Goal: Transaction & Acquisition: Purchase product/service

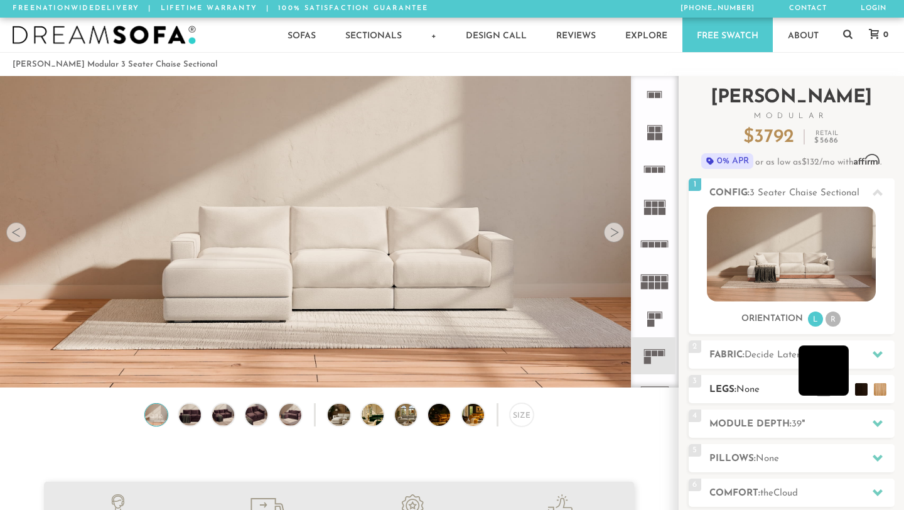
click at [843, 390] on li at bounding box center [824, 370] width 50 height 50
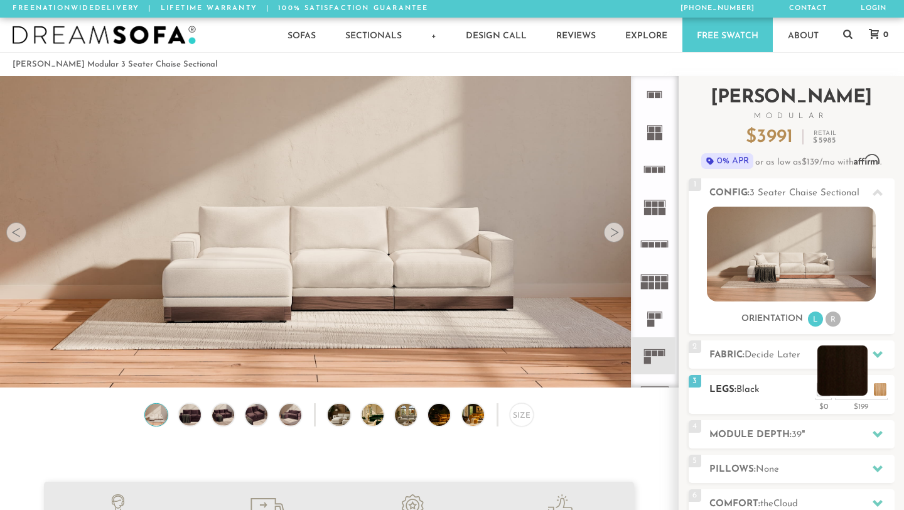
click at [861, 388] on li at bounding box center [842, 370] width 50 height 50
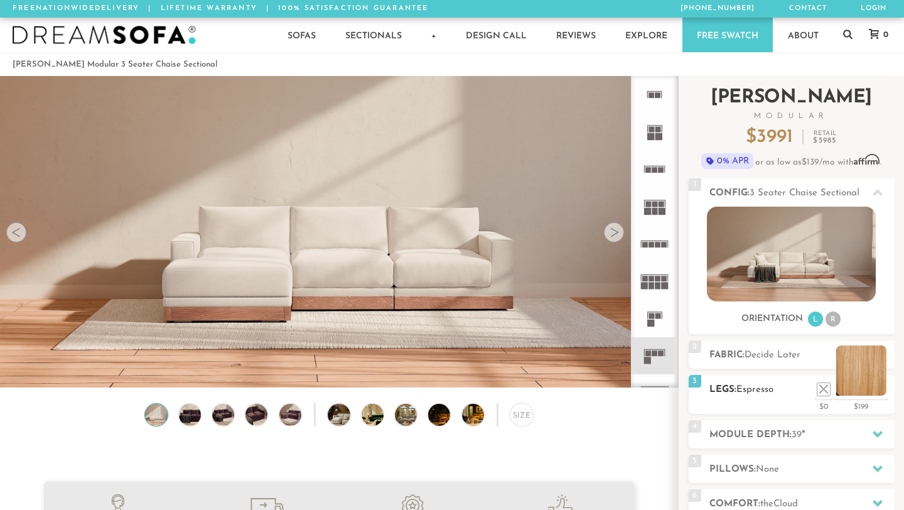
click at [879, 391] on li at bounding box center [861, 370] width 50 height 50
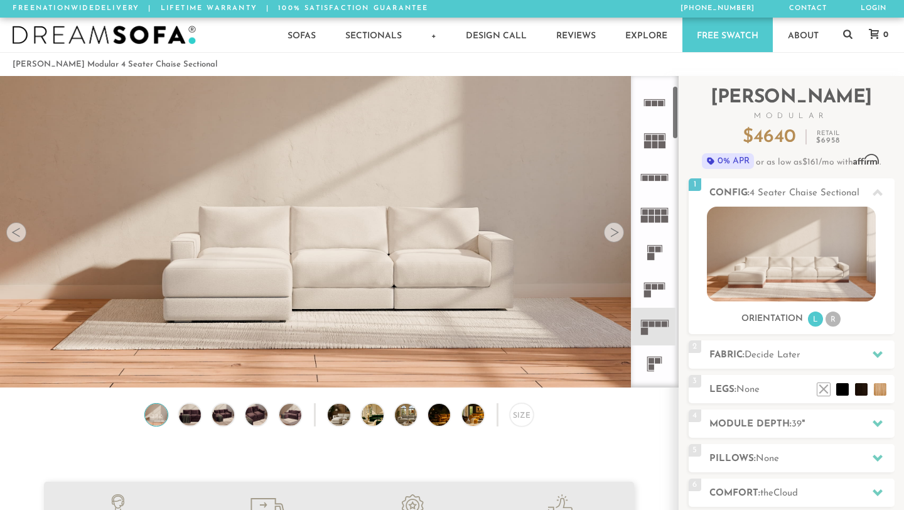
scroll to position [80, 0]
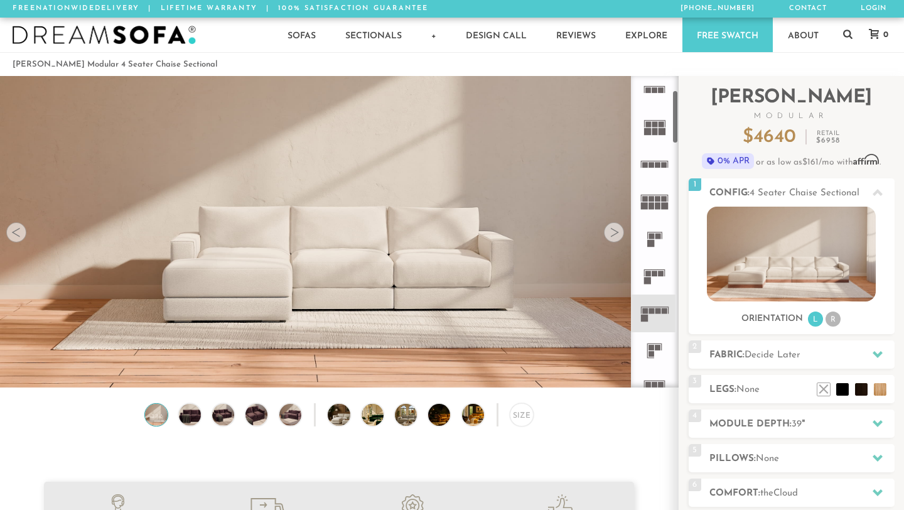
click at [655, 313] on rect at bounding box center [658, 311] width 6 height 6
click at [762, 271] on img at bounding box center [791, 254] width 169 height 95
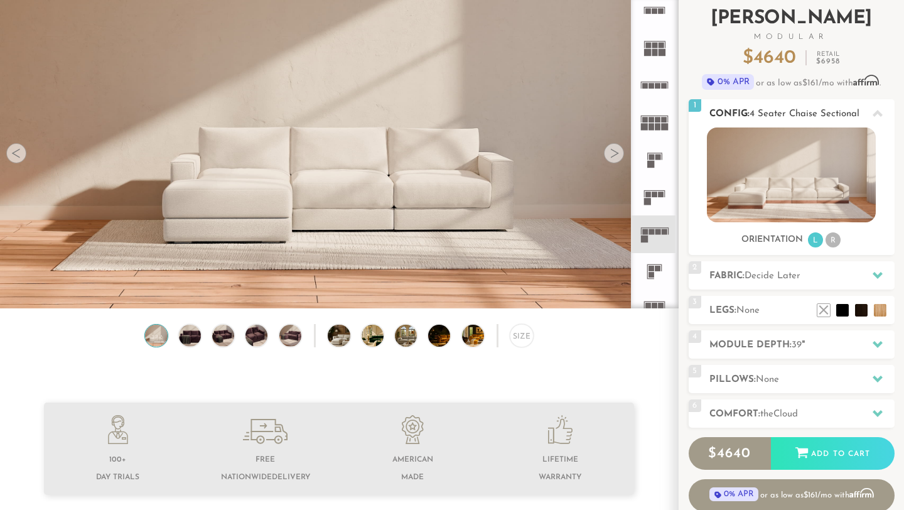
scroll to position [93, 0]
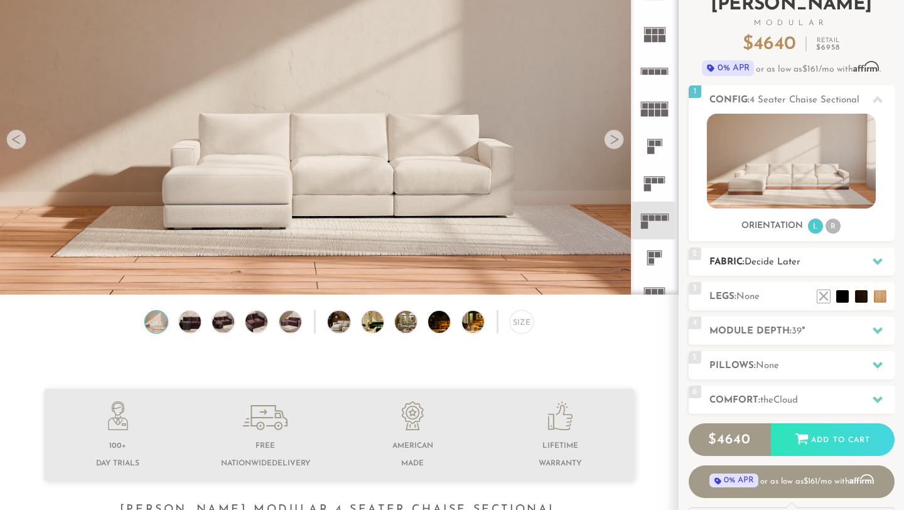
click at [819, 263] on h2 "Fabric: Decide Later" at bounding box center [801, 262] width 185 height 14
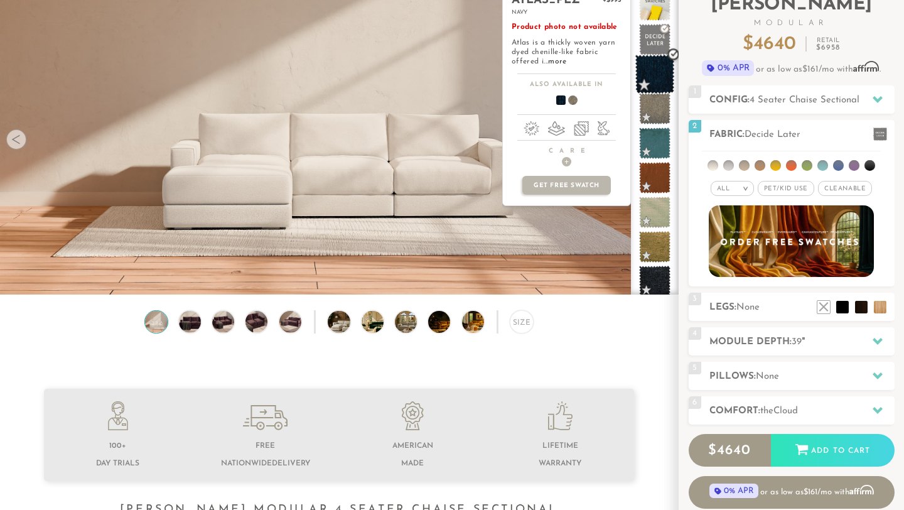
click at [651, 72] on span at bounding box center [655, 75] width 40 height 40
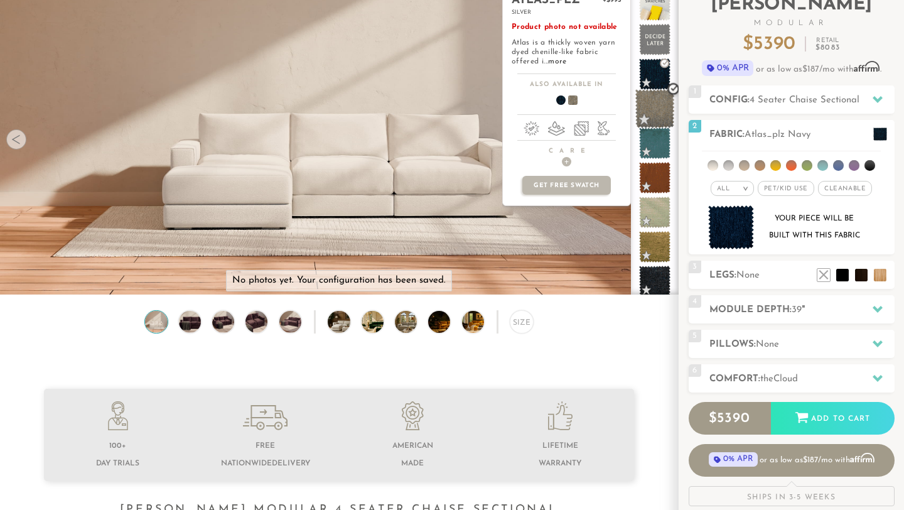
click at [660, 116] on span at bounding box center [655, 109] width 40 height 40
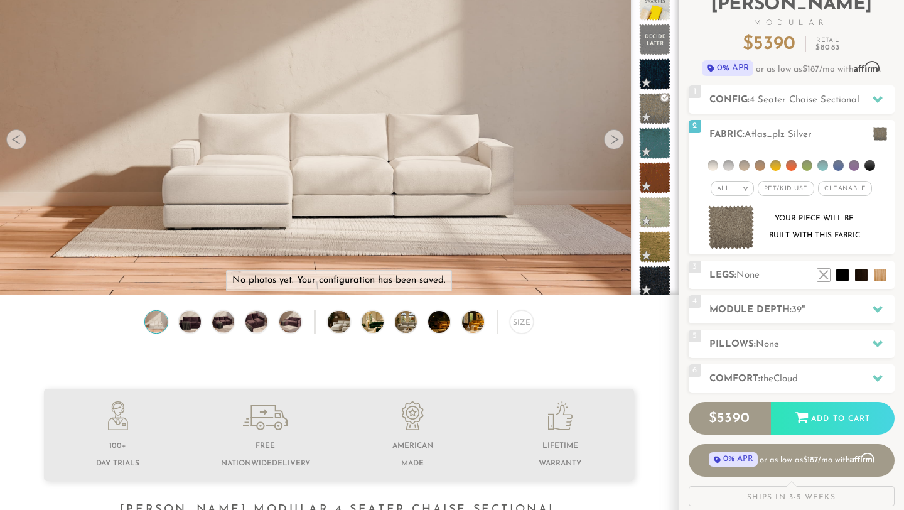
click at [615, 140] on div at bounding box center [614, 139] width 20 height 20
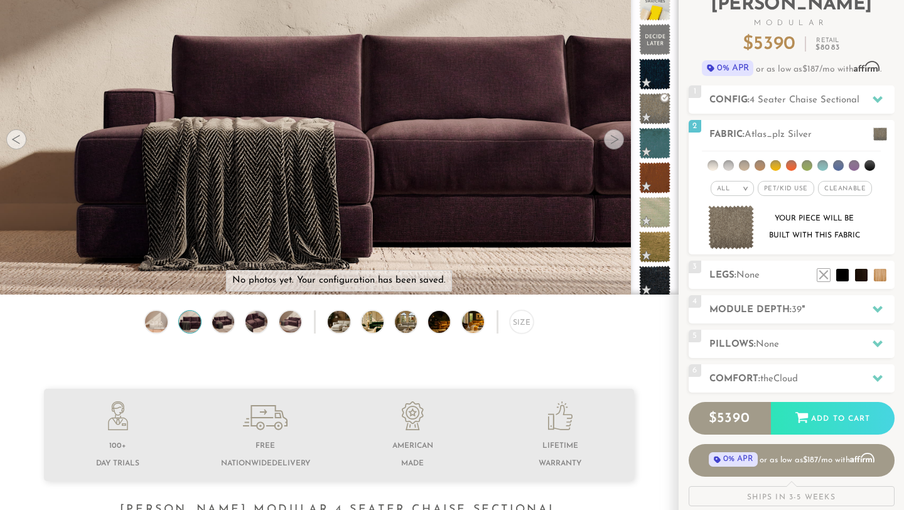
click at [615, 140] on div at bounding box center [614, 139] width 20 height 20
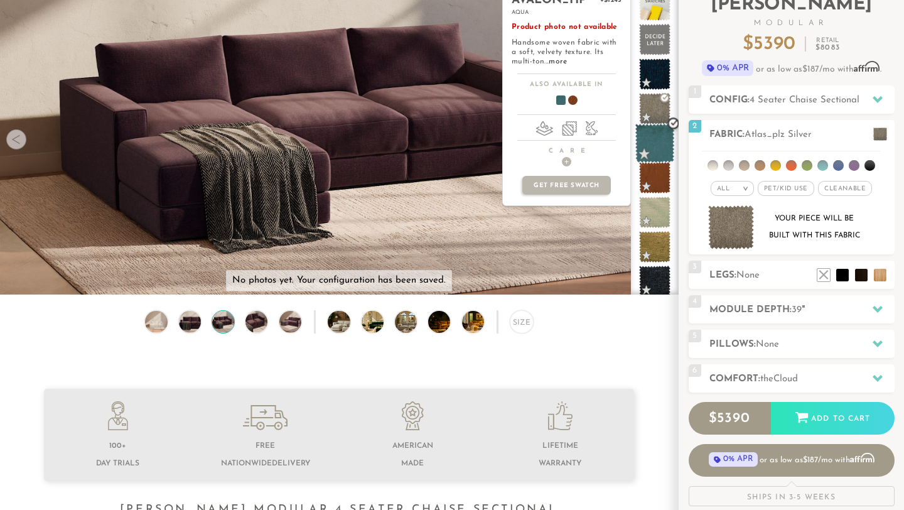
click at [657, 144] on span at bounding box center [655, 144] width 40 height 40
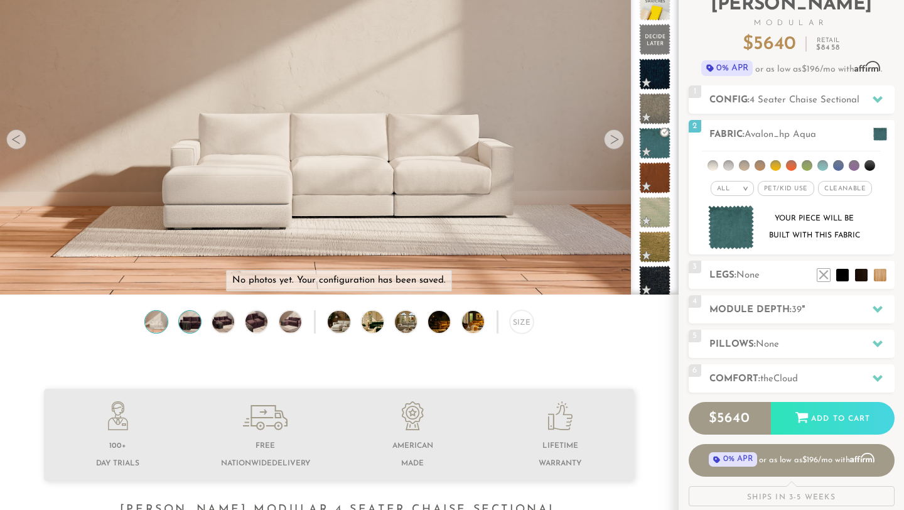
click at [191, 323] on img at bounding box center [189, 322] width 26 height 22
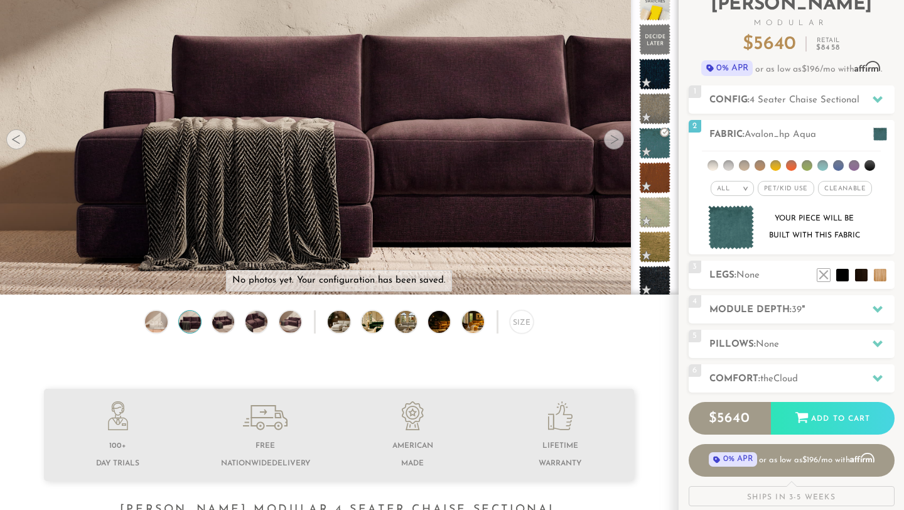
click at [613, 142] on div at bounding box center [614, 139] width 20 height 20
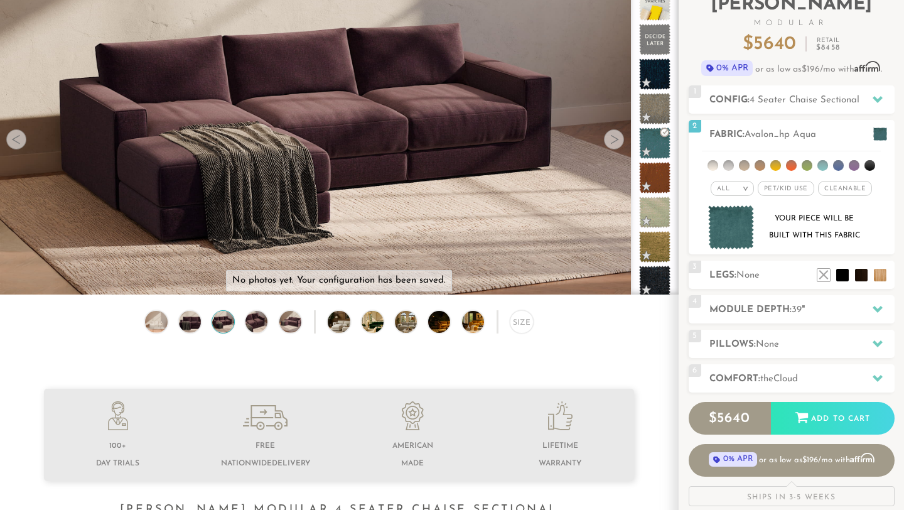
click at [611, 143] on div at bounding box center [614, 139] width 20 height 20
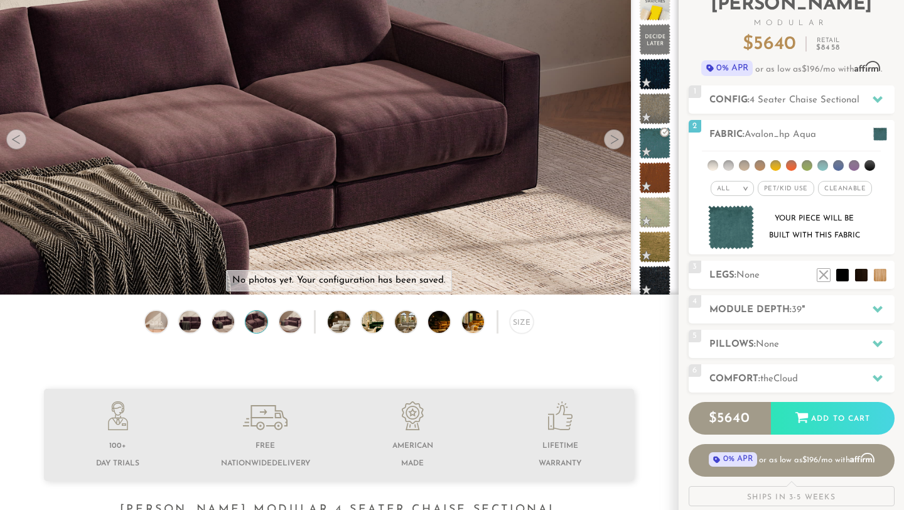
click at [611, 143] on div at bounding box center [614, 139] width 20 height 20
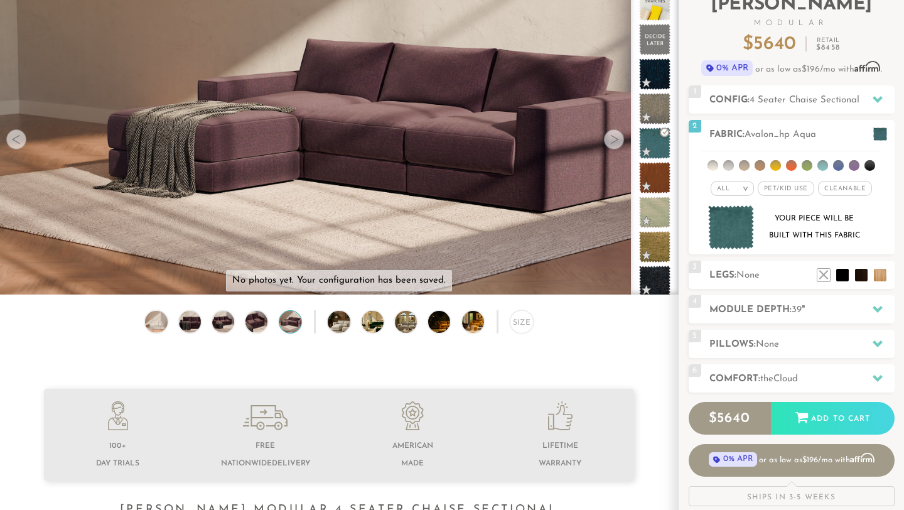
click at [611, 143] on div at bounding box center [614, 139] width 20 height 20
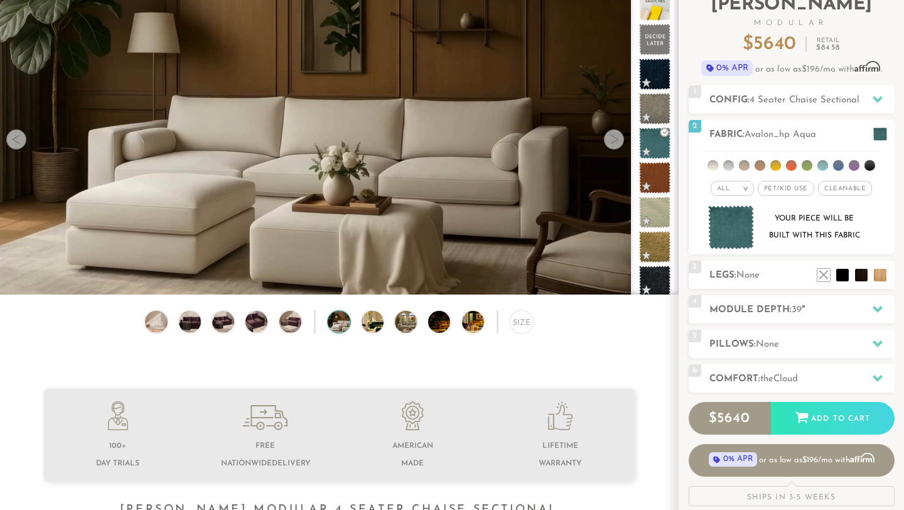
click at [611, 143] on div at bounding box center [614, 139] width 20 height 20
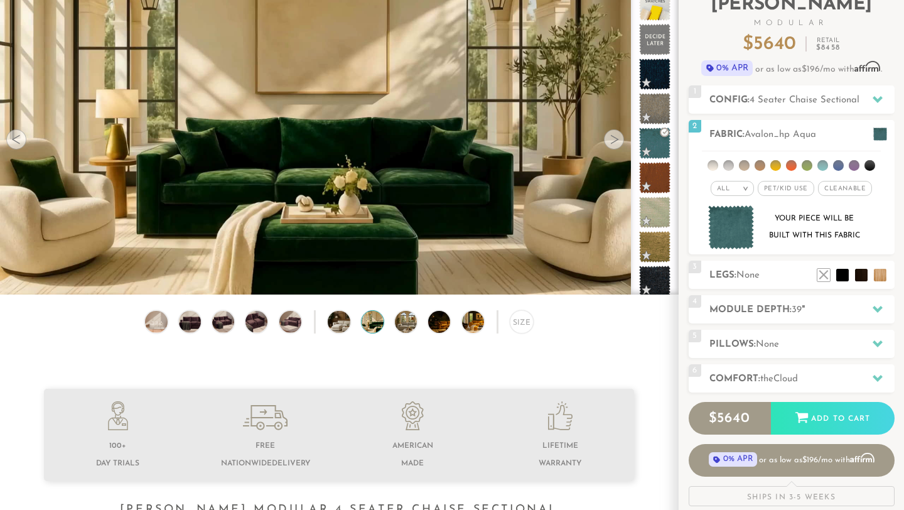
click at [611, 143] on div at bounding box center [614, 139] width 20 height 20
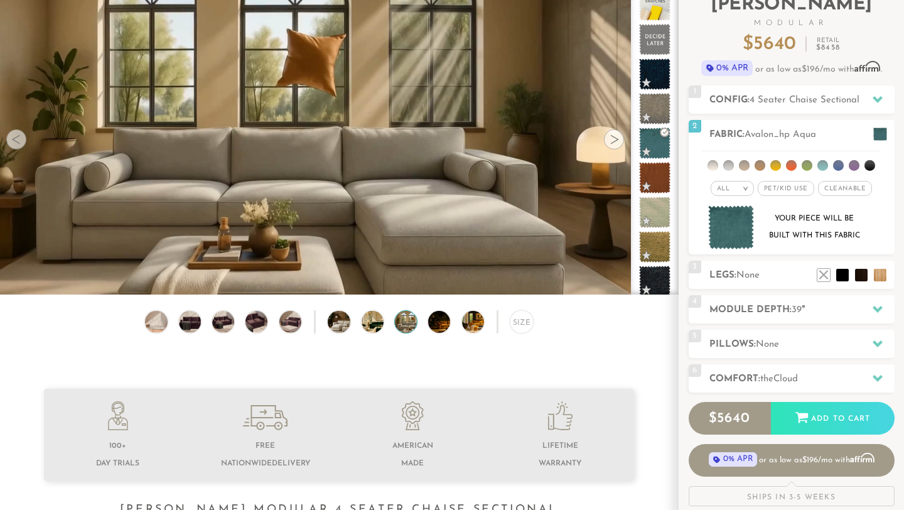
click at [611, 143] on div at bounding box center [614, 139] width 20 height 20
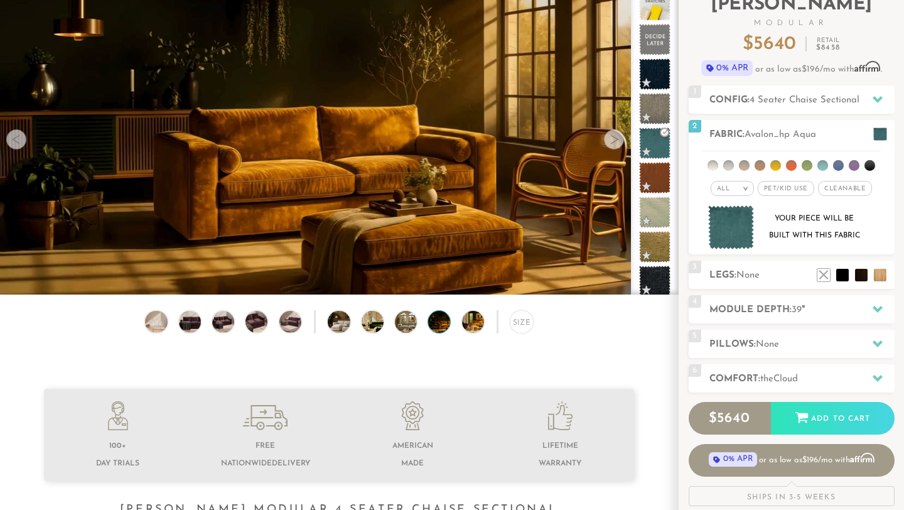
click at [611, 143] on div at bounding box center [614, 139] width 20 height 20
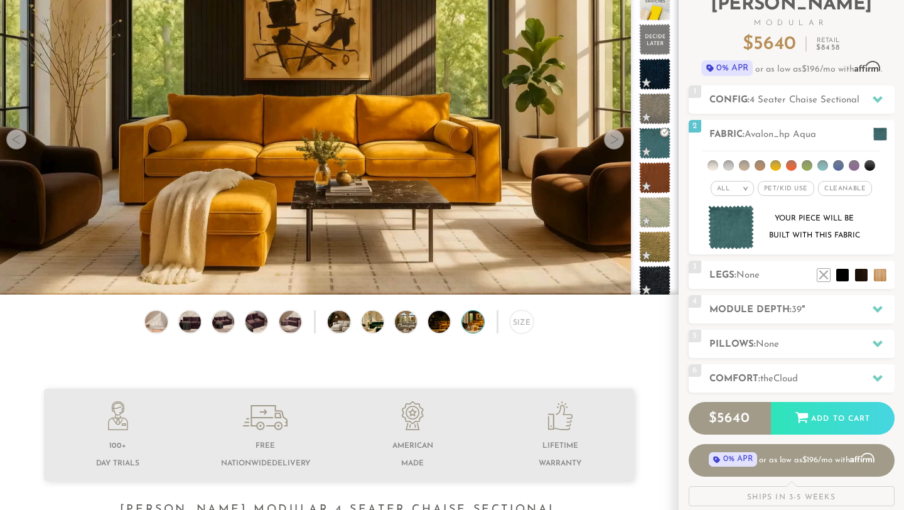
click at [611, 143] on div at bounding box center [614, 139] width 20 height 20
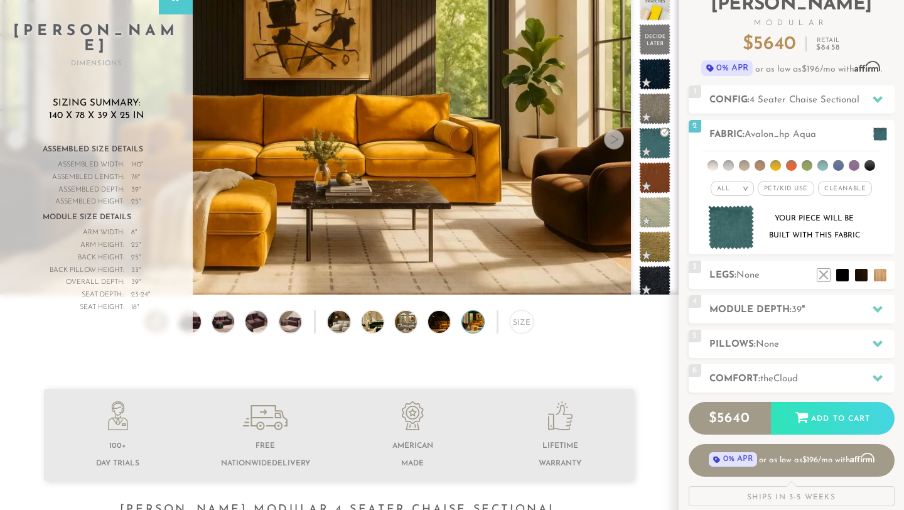
click at [611, 143] on div at bounding box center [614, 139] width 20 height 20
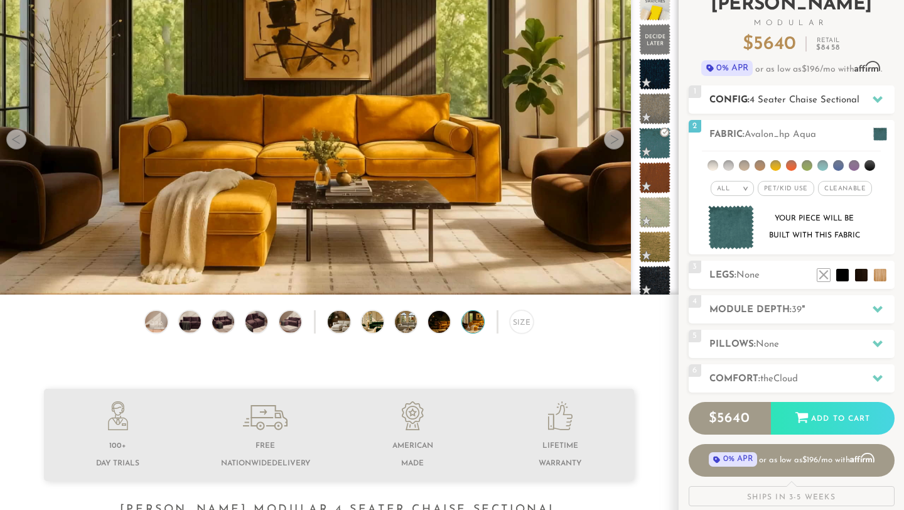
click at [745, 104] on h2 "Config: 4 Seater Chaise Sectional" at bounding box center [801, 100] width 185 height 14
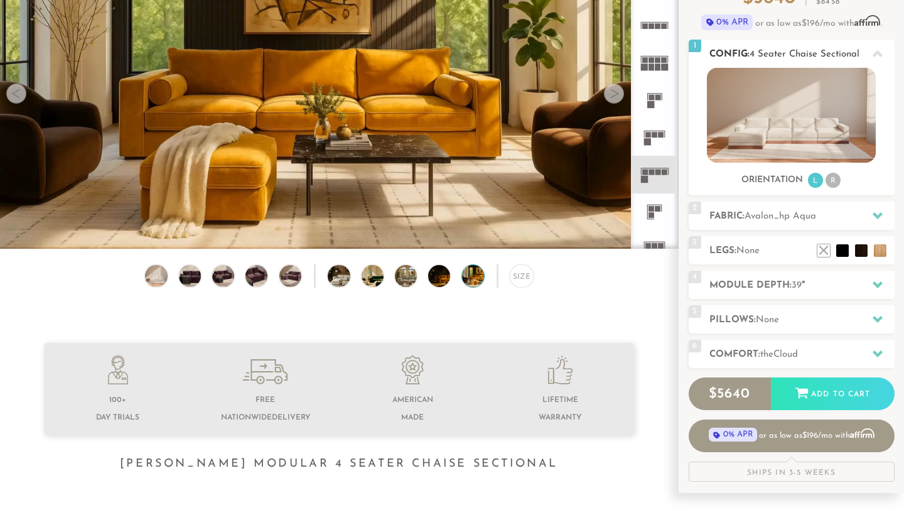
scroll to position [141, 0]
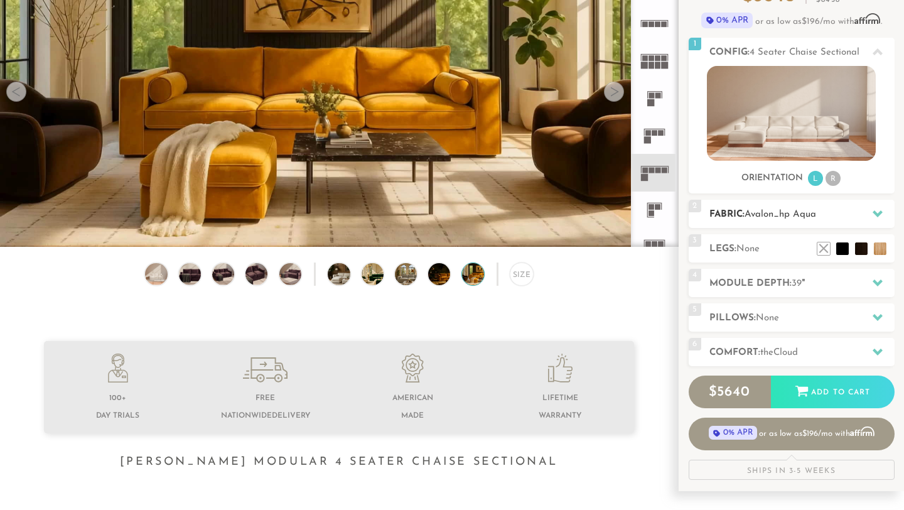
click at [777, 203] on div "2 Fabric: Avalon_hp Aqua" at bounding box center [792, 214] width 206 height 28
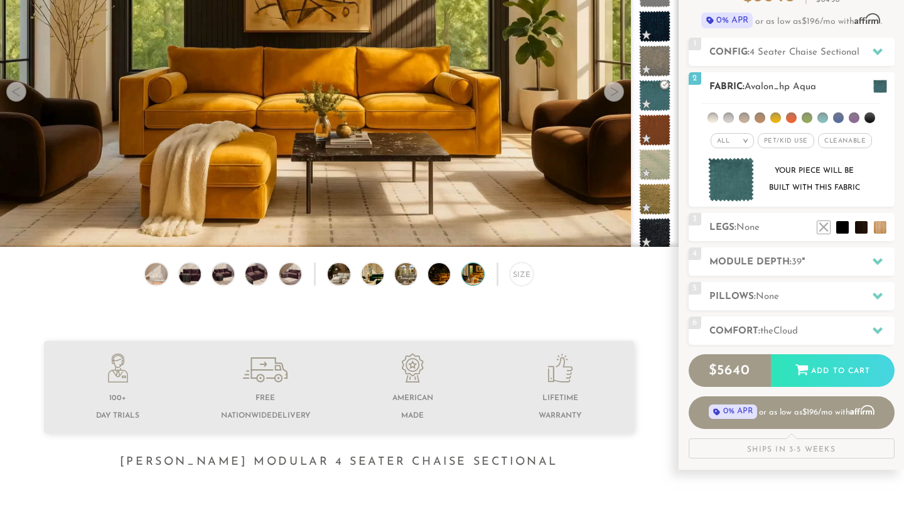
click at [807, 117] on li at bounding box center [807, 117] width 11 height 11
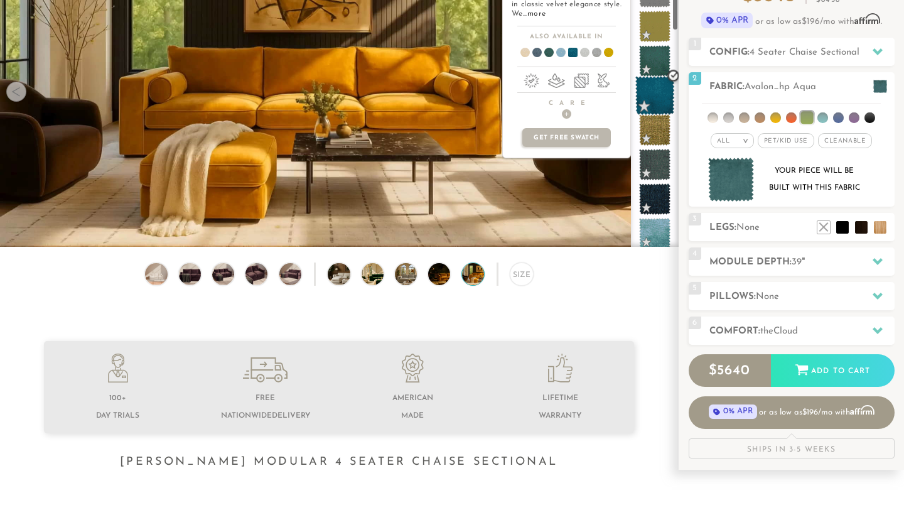
click at [658, 100] on span at bounding box center [655, 96] width 40 height 40
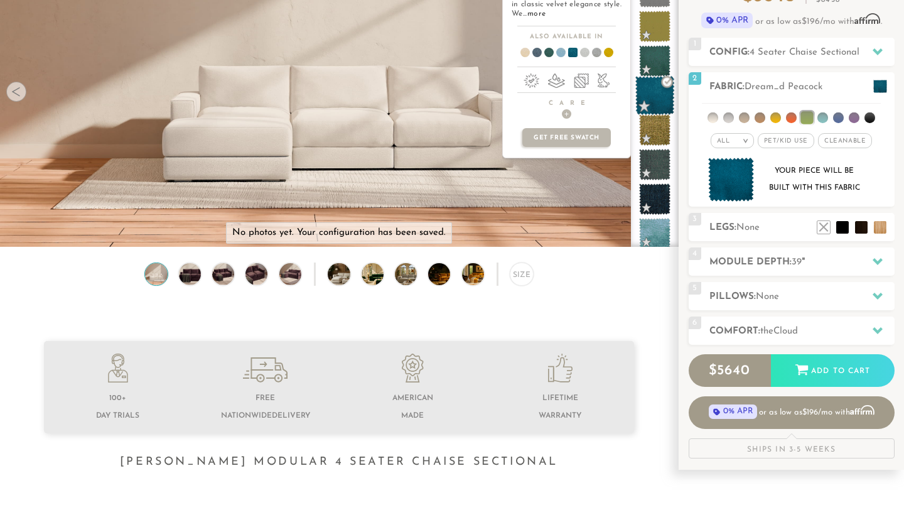
click at [655, 104] on span at bounding box center [655, 96] width 40 height 40
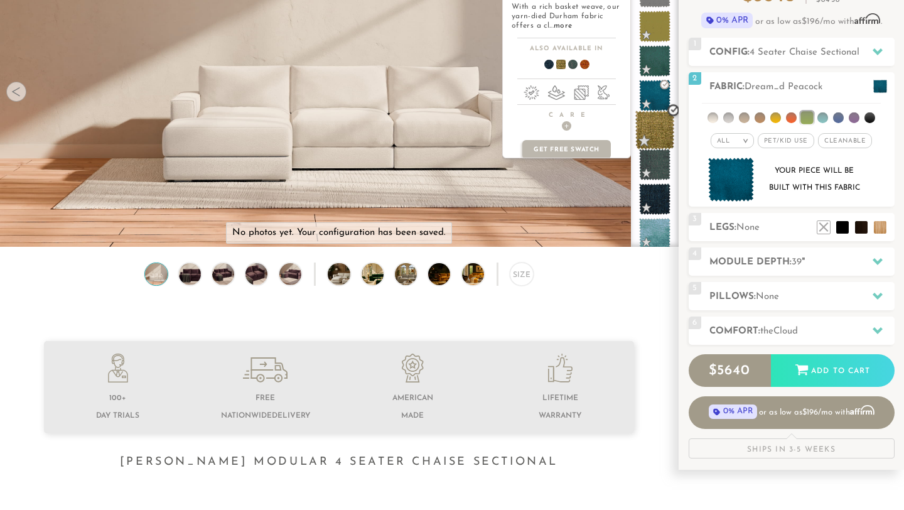
click at [660, 134] on span at bounding box center [655, 130] width 40 height 40
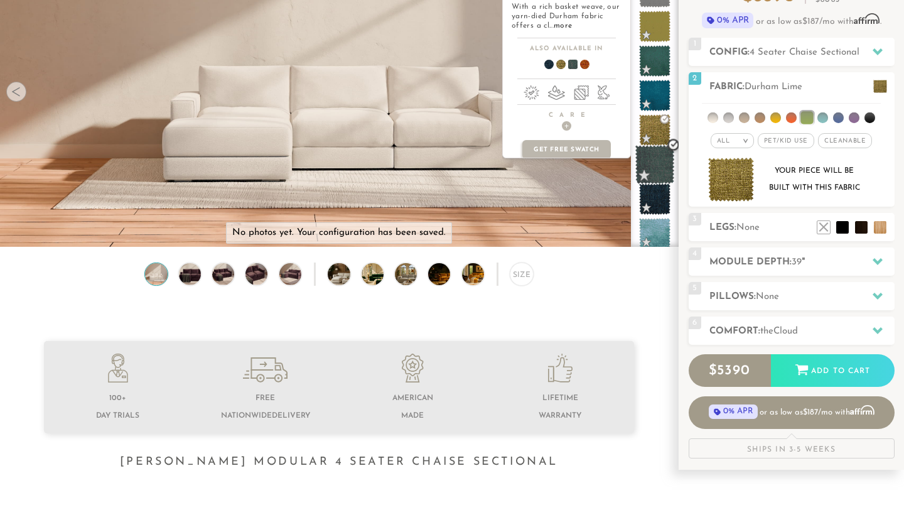
click at [660, 163] on span at bounding box center [655, 165] width 40 height 40
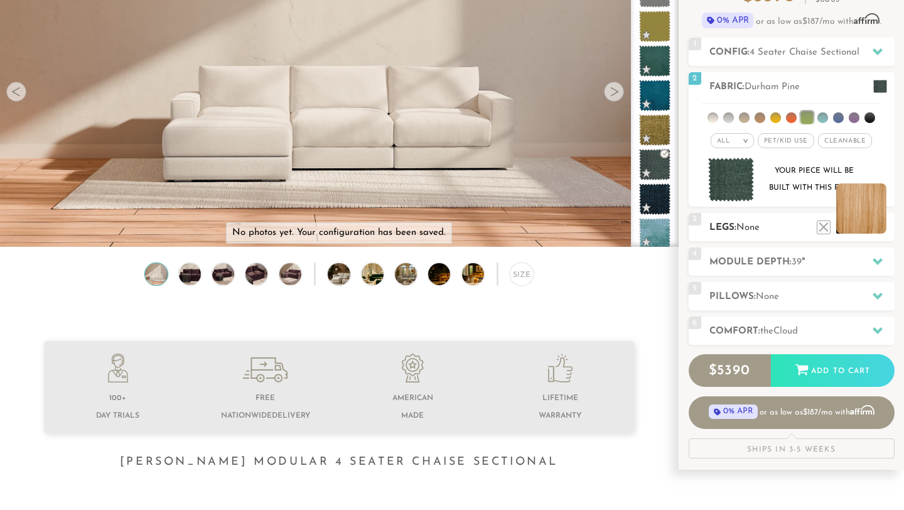
click at [885, 230] on li at bounding box center [861, 208] width 50 height 50
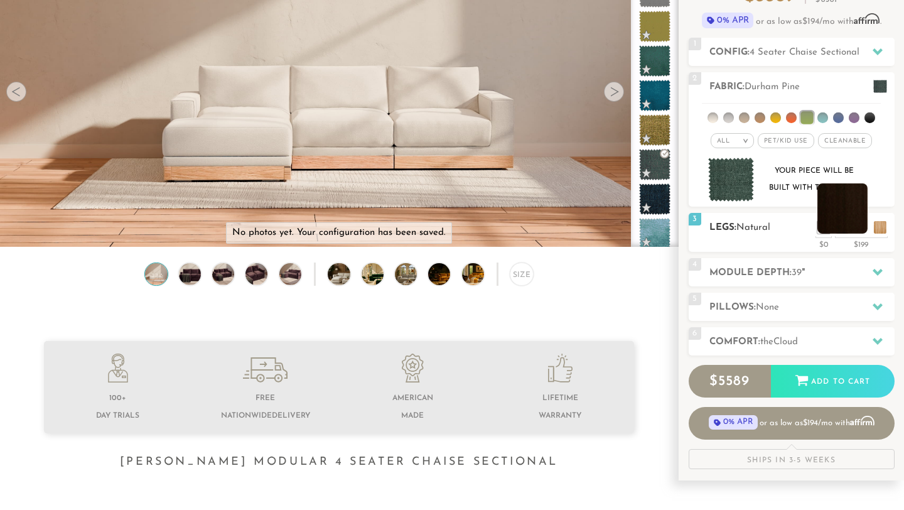
click at [857, 229] on li at bounding box center [842, 208] width 50 height 50
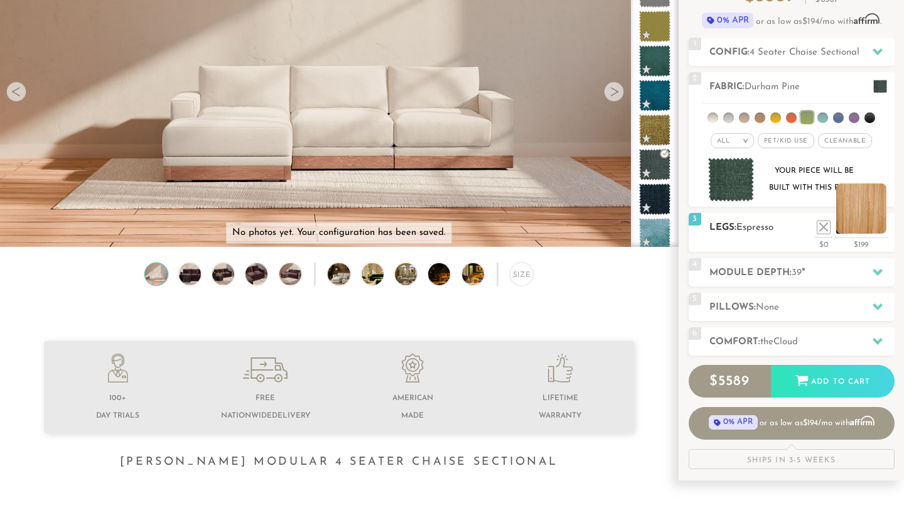
click at [880, 227] on li at bounding box center [861, 208] width 50 height 50
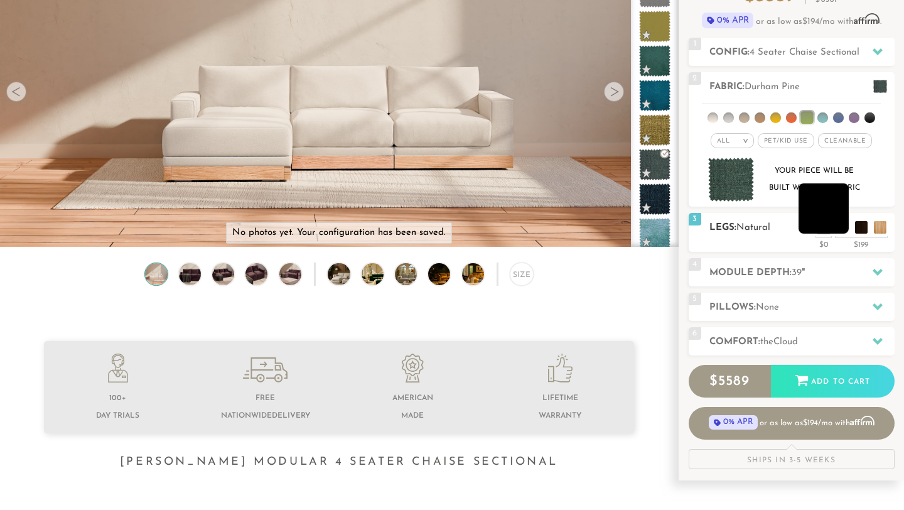
click at [845, 228] on li at bounding box center [824, 208] width 50 height 50
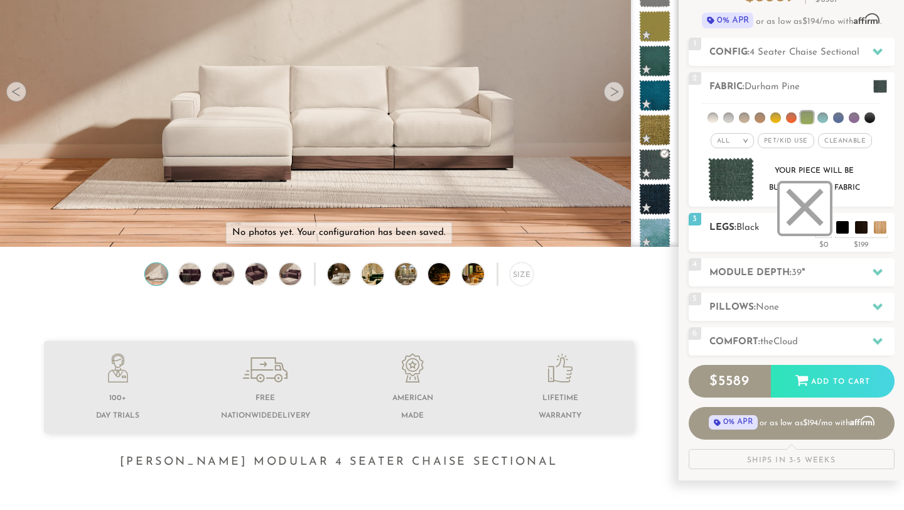
click at [821, 225] on li at bounding box center [805, 208] width 50 height 50
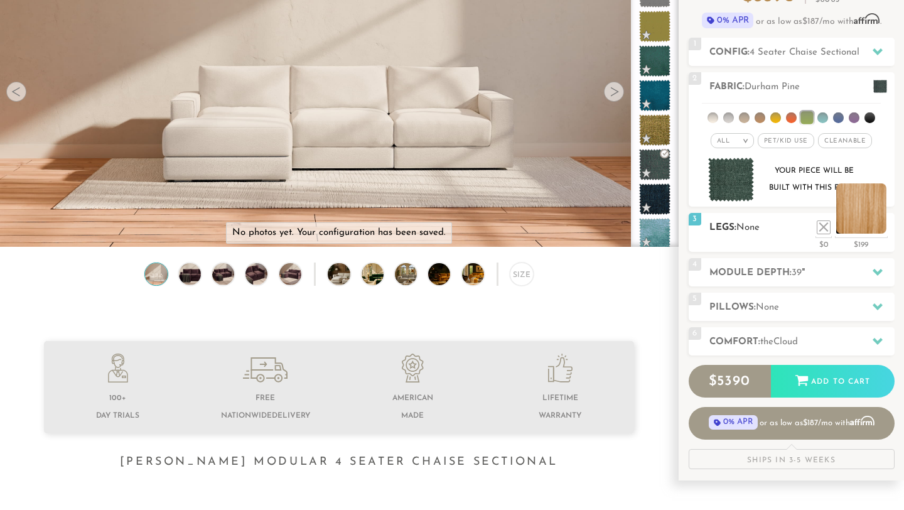
click at [883, 229] on li at bounding box center [861, 208] width 50 height 50
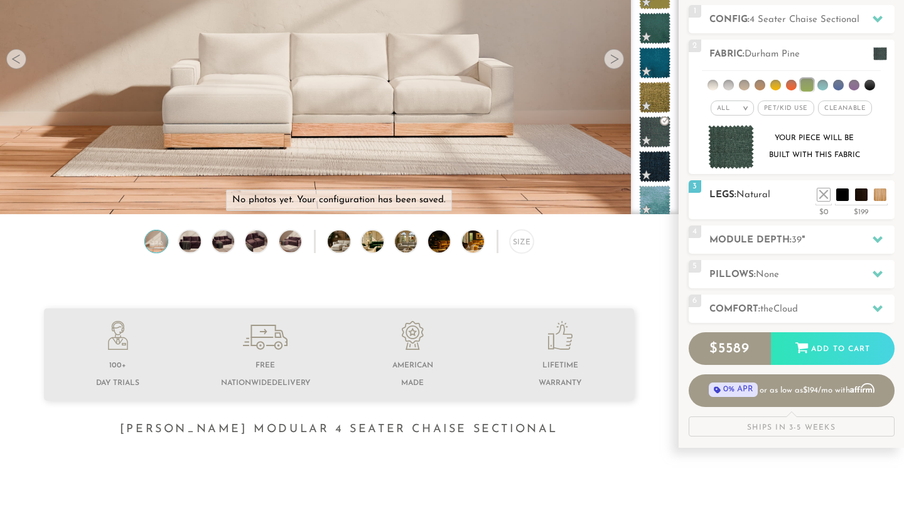
scroll to position [176, 0]
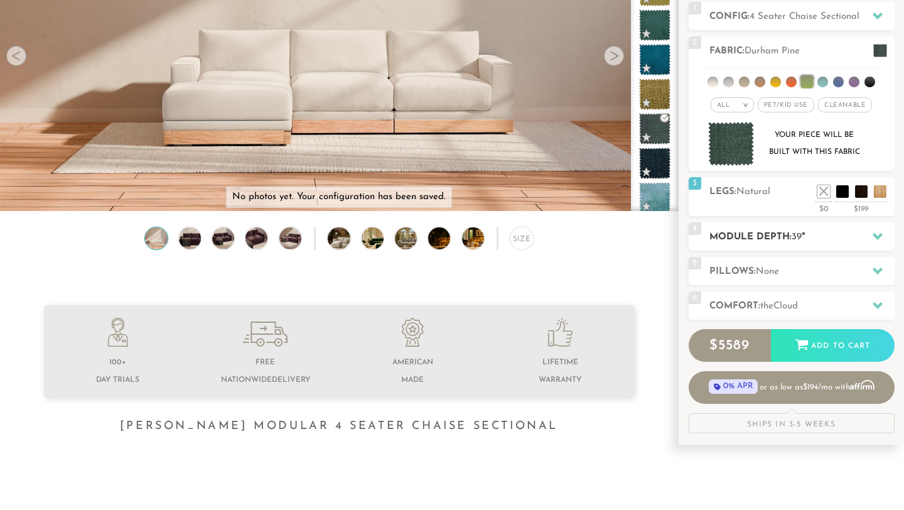
click at [781, 240] on h2 "Module Depth: 39 "" at bounding box center [801, 237] width 185 height 14
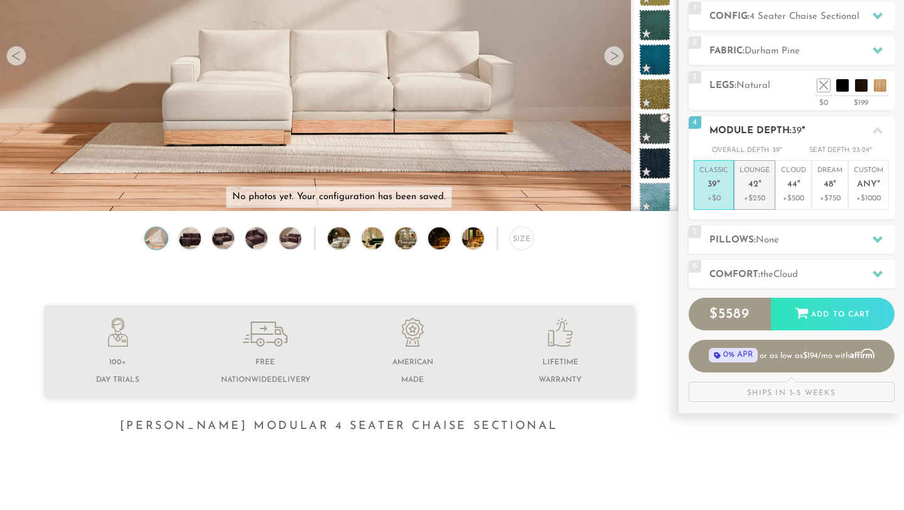
click at [761, 195] on p "+$250" at bounding box center [755, 198] width 30 height 11
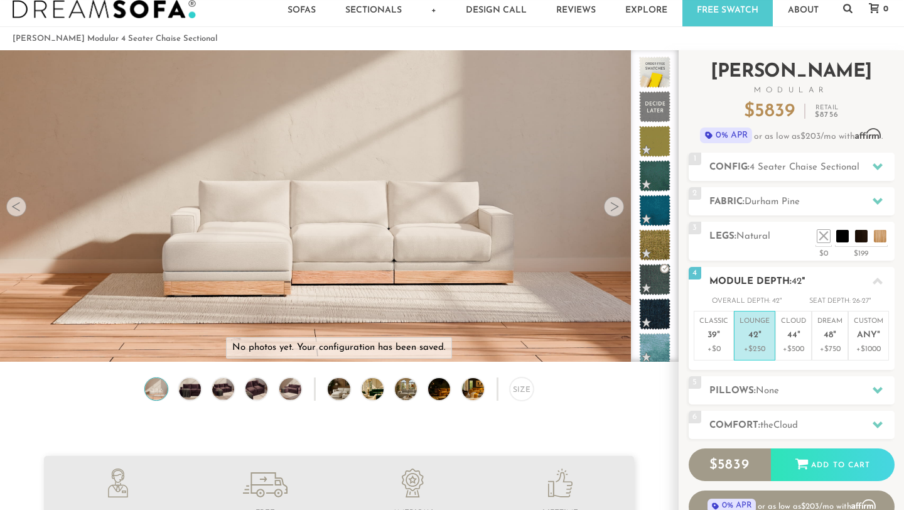
scroll to position [25, 0]
click at [772, 163] on span "4 Seater Chaise Sectional" at bounding box center [805, 167] width 110 height 9
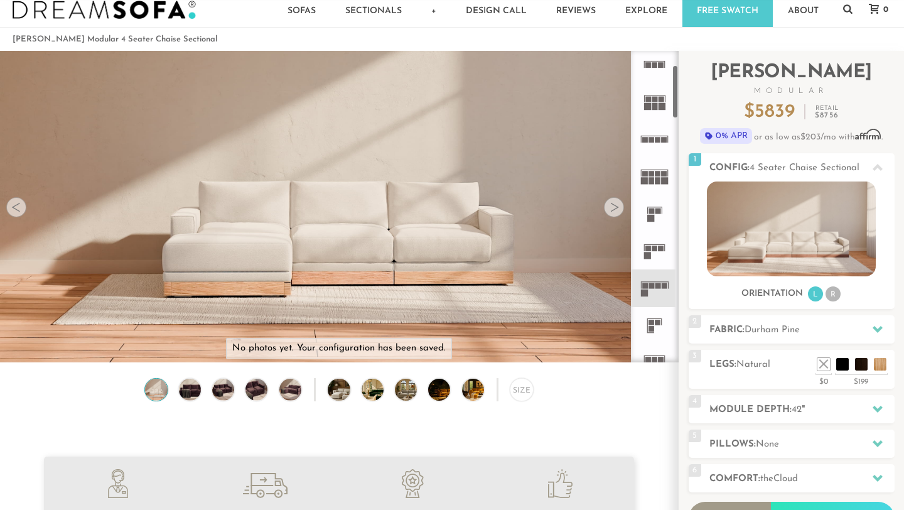
click at [656, 255] on icon at bounding box center [654, 250] width 37 height 37
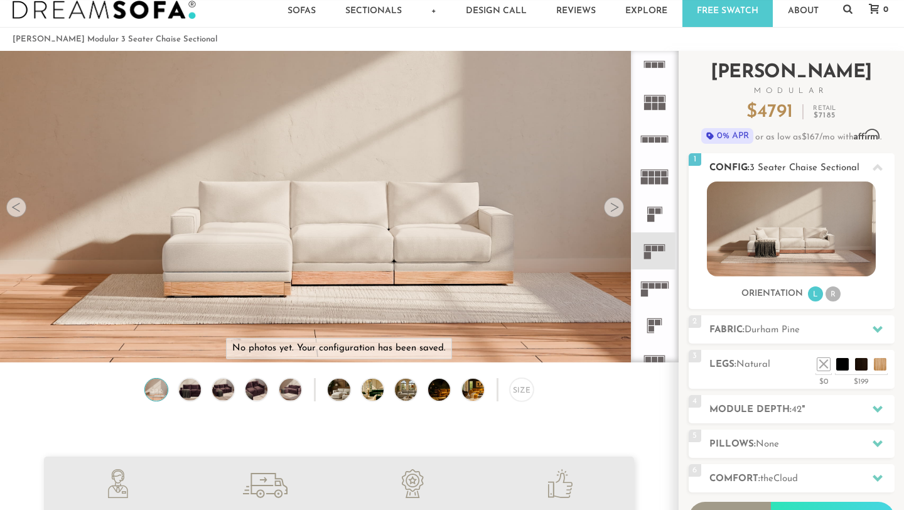
click at [796, 241] on img at bounding box center [791, 228] width 169 height 95
click at [158, 392] on img at bounding box center [156, 390] width 26 height 22
click at [790, 205] on img at bounding box center [791, 228] width 169 height 95
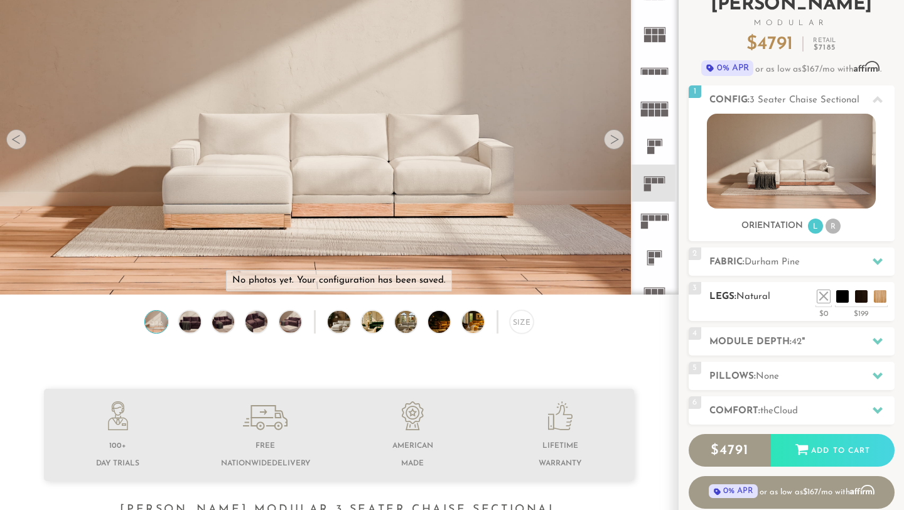
scroll to position [101, 0]
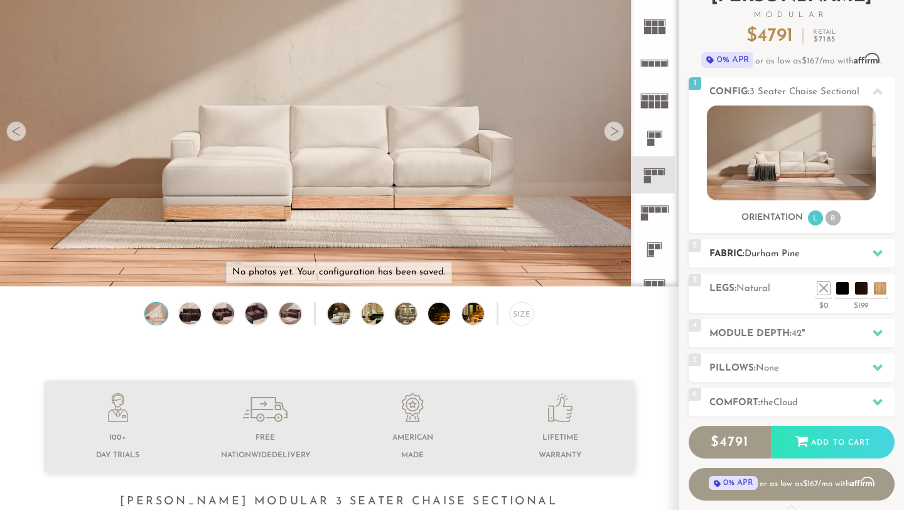
click at [790, 252] on span "Durham Pine" at bounding box center [772, 253] width 55 height 9
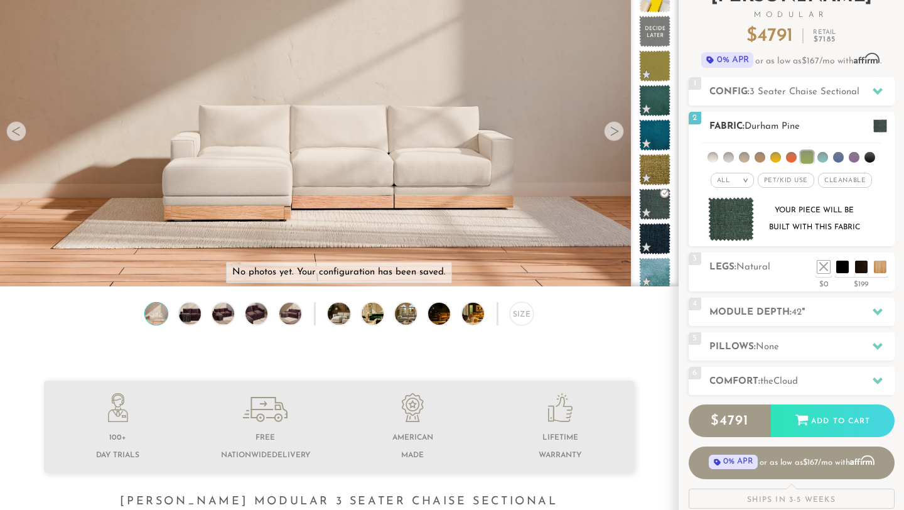
click at [808, 128] on h2 "Fabric: Durham Pine" at bounding box center [801, 126] width 185 height 14
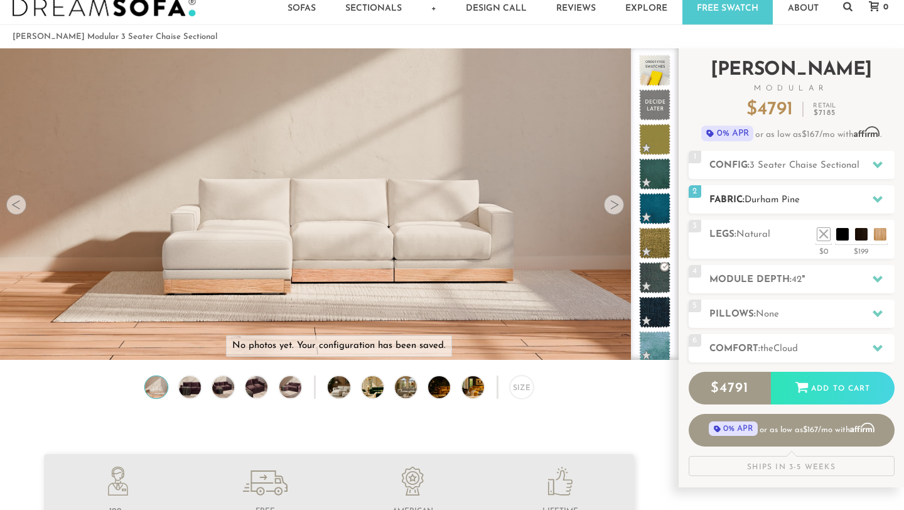
scroll to position [26, 0]
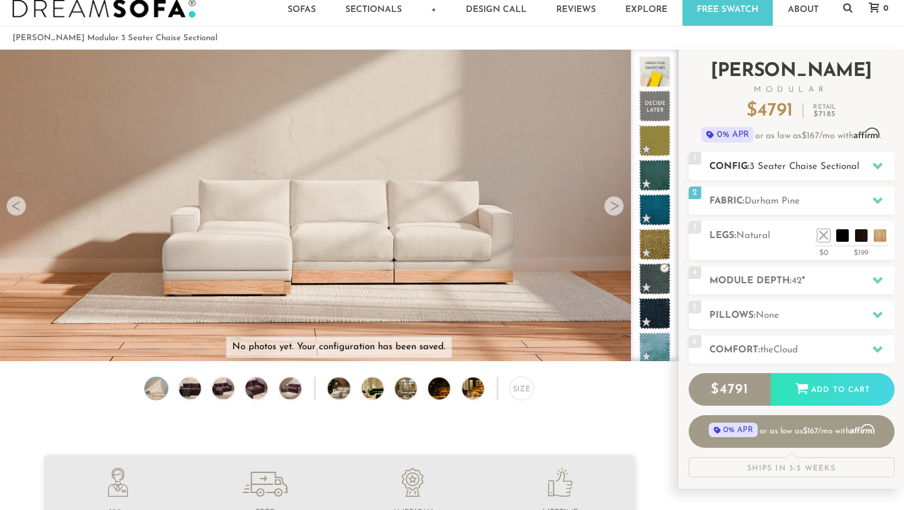
click at [818, 170] on span "3 Seater Chaise Sectional" at bounding box center [805, 166] width 110 height 9
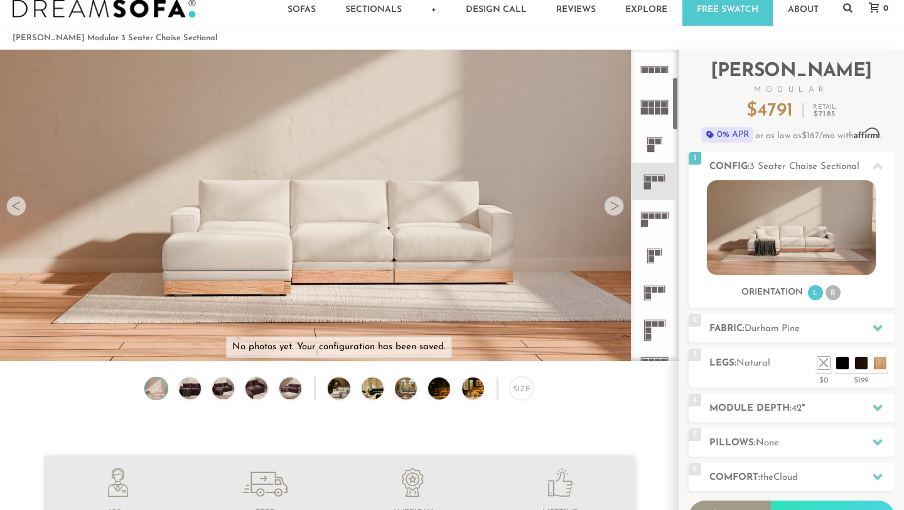
scroll to position [156, 0]
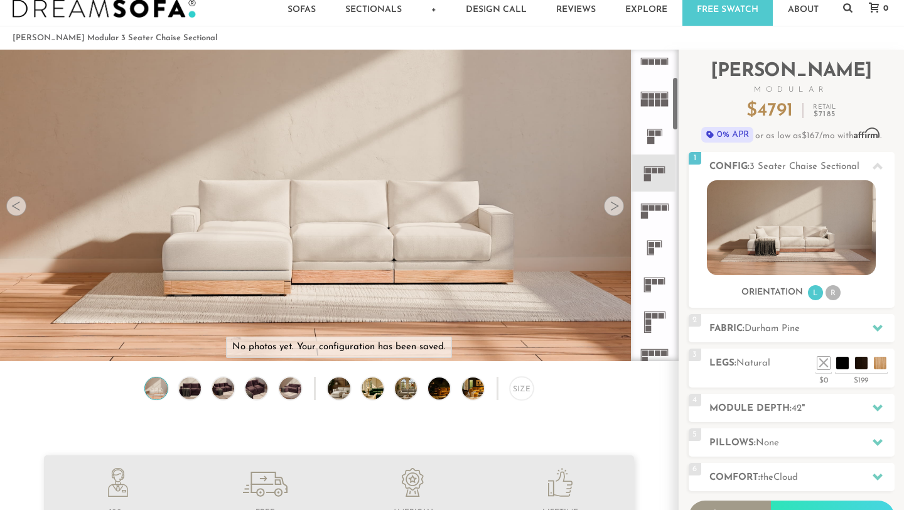
click at [649, 212] on icon at bounding box center [654, 209] width 37 height 37
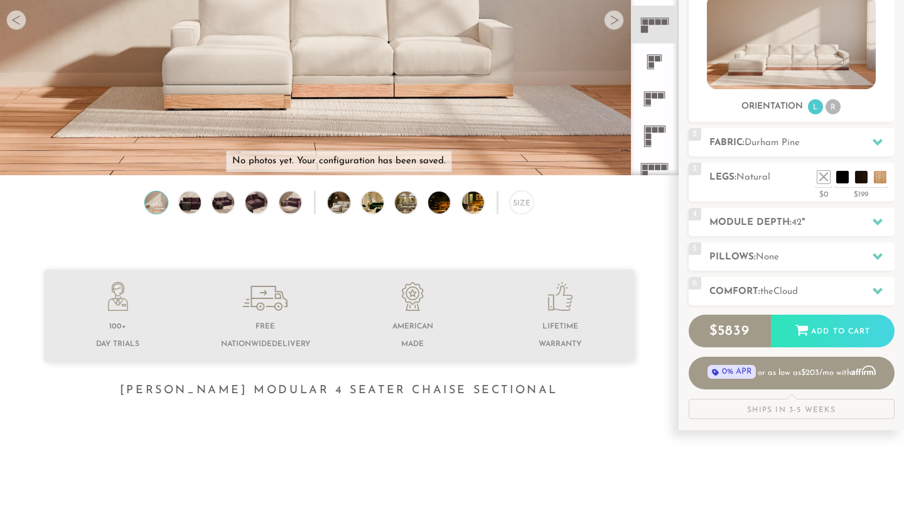
scroll to position [215, 0]
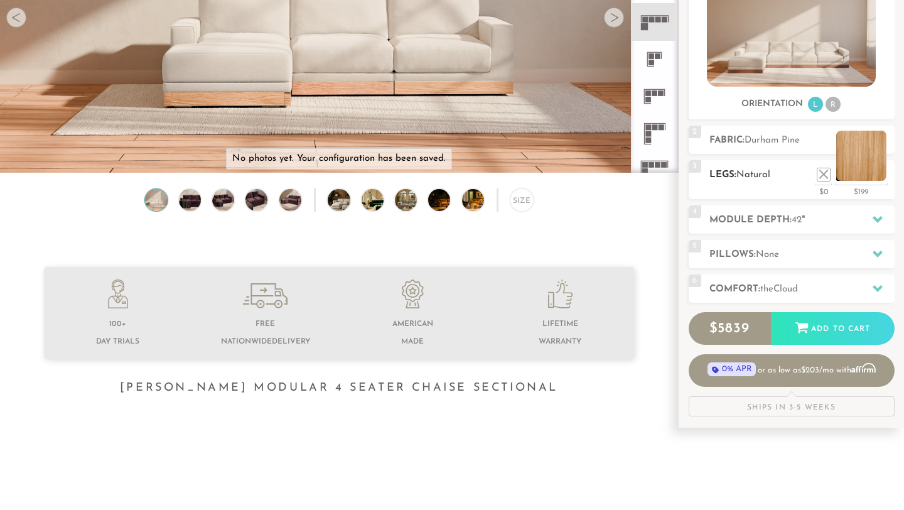
click at [880, 175] on li at bounding box center [861, 156] width 50 height 50
click at [804, 223] on h2 "Module Depth: 42 "" at bounding box center [801, 220] width 185 height 14
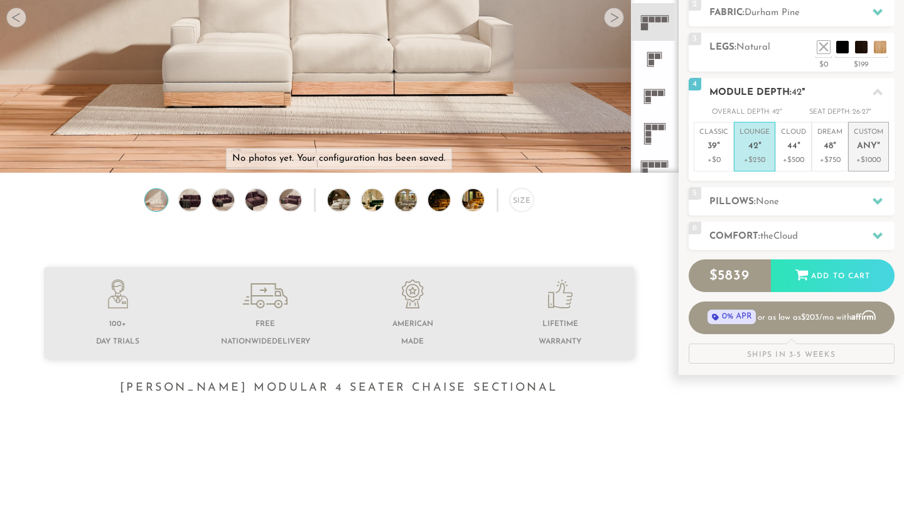
click at [870, 146] on span "Any" at bounding box center [867, 146] width 20 height 11
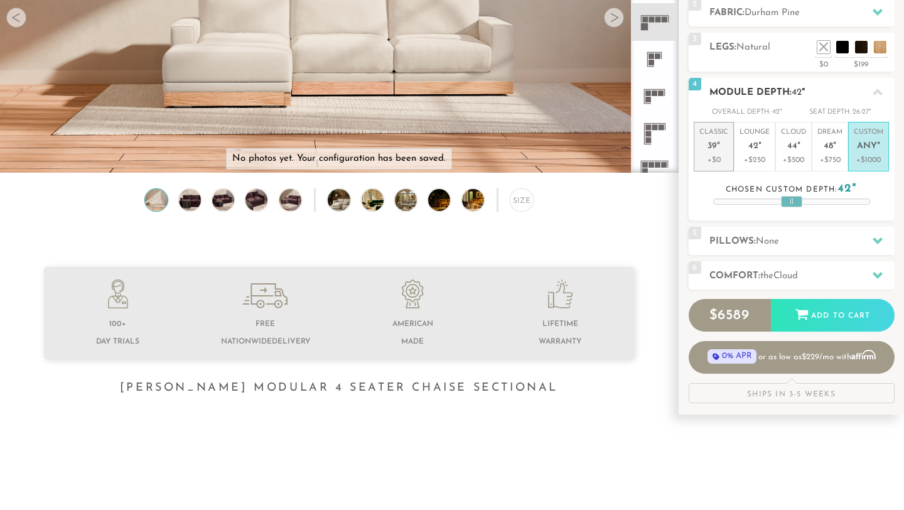
click at [715, 149] on span "39" at bounding box center [712, 146] width 9 height 11
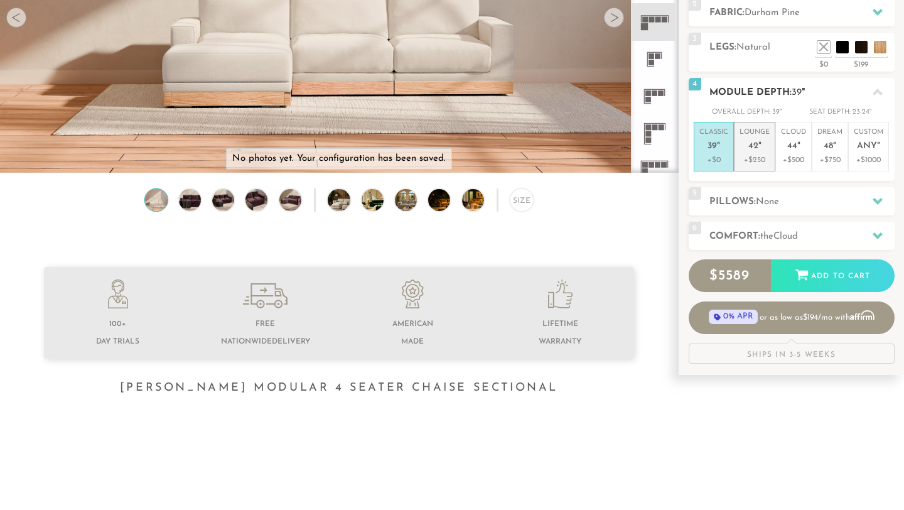
click at [771, 160] on li "Lounge 42 " +$250" at bounding box center [754, 147] width 41 height 50
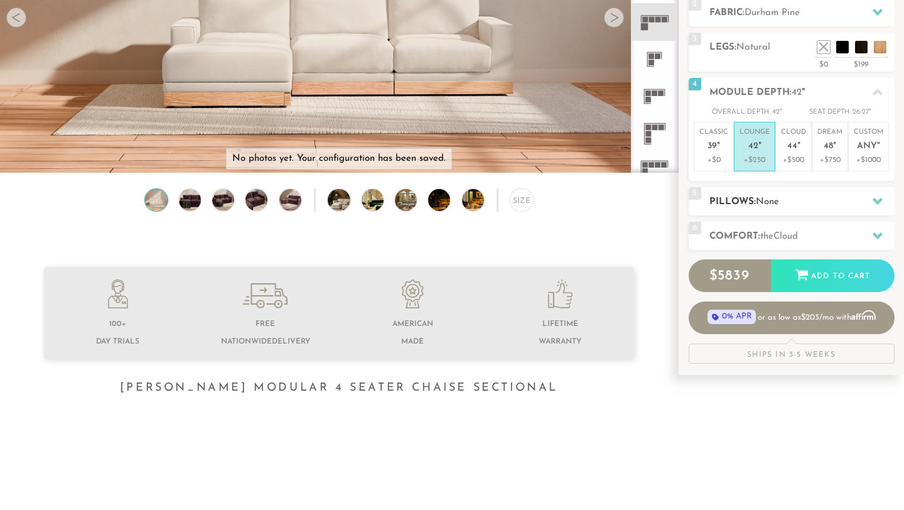
click at [779, 200] on span "None" at bounding box center [767, 201] width 23 height 9
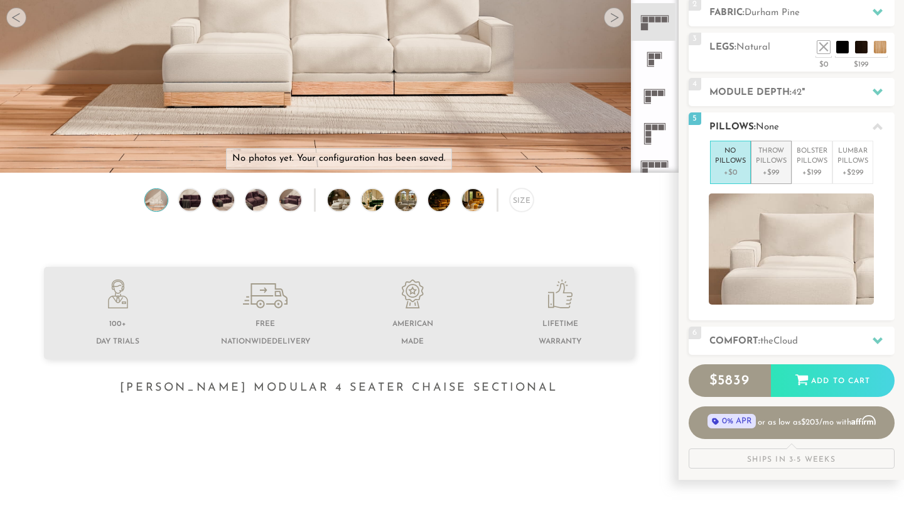
click at [772, 171] on p "+$99" at bounding box center [771, 172] width 31 height 11
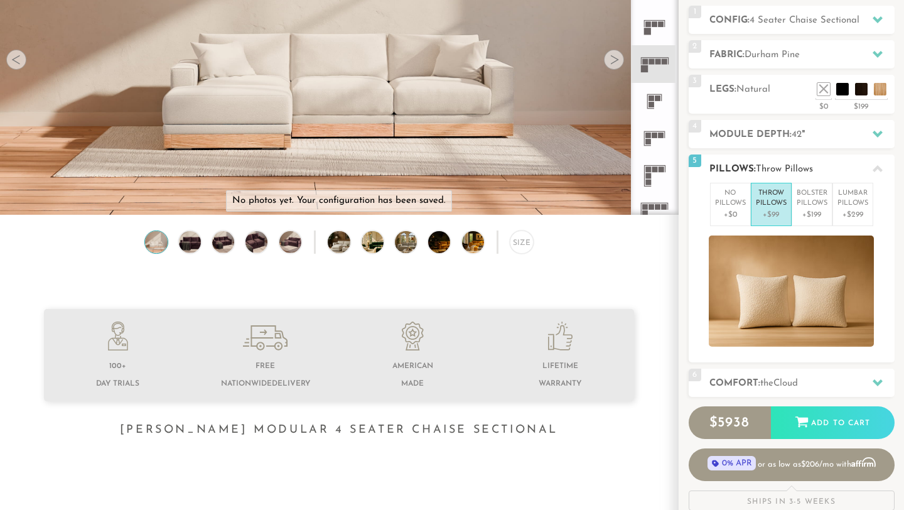
scroll to position [170, 0]
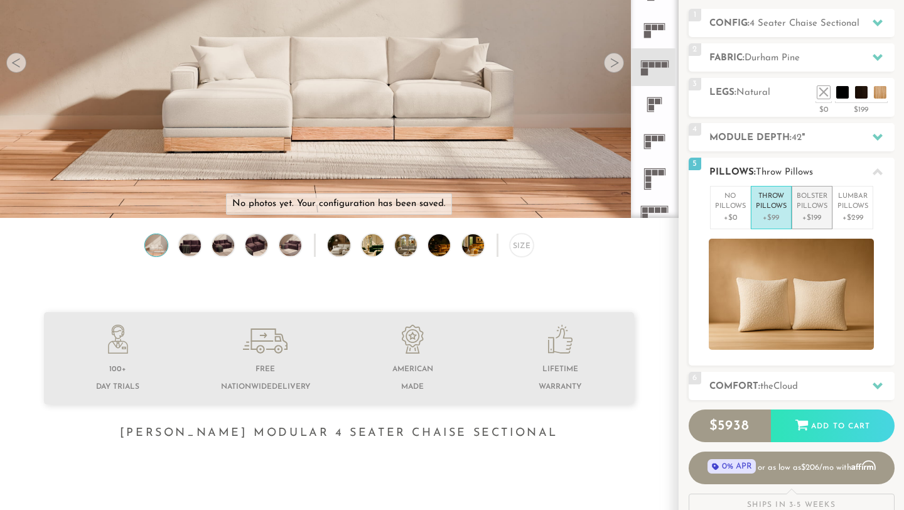
click at [825, 208] on p "Bolster Pillows" at bounding box center [812, 201] width 31 height 21
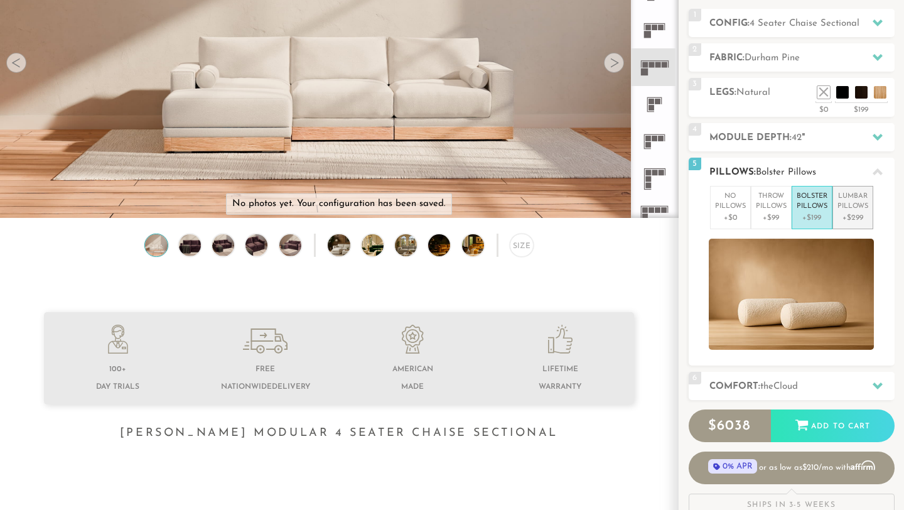
click at [861, 204] on p "Lumbar Pillows" at bounding box center [852, 201] width 31 height 21
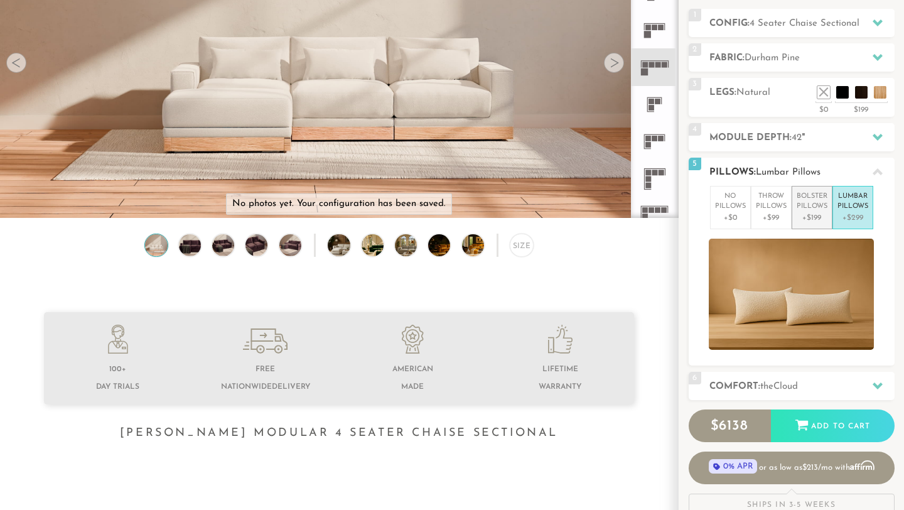
click at [821, 207] on p "Bolster Pillows" at bounding box center [812, 201] width 31 height 21
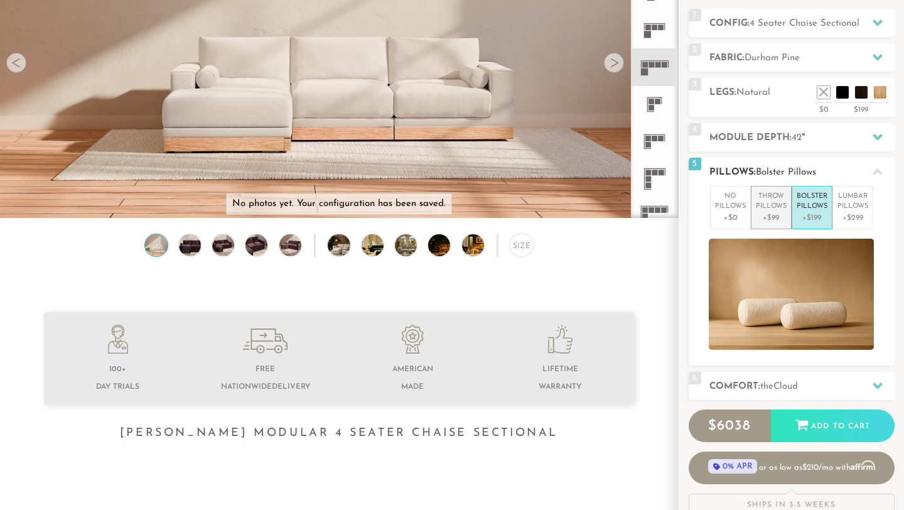
click at [770, 203] on p "Throw Pillows" at bounding box center [771, 201] width 31 height 21
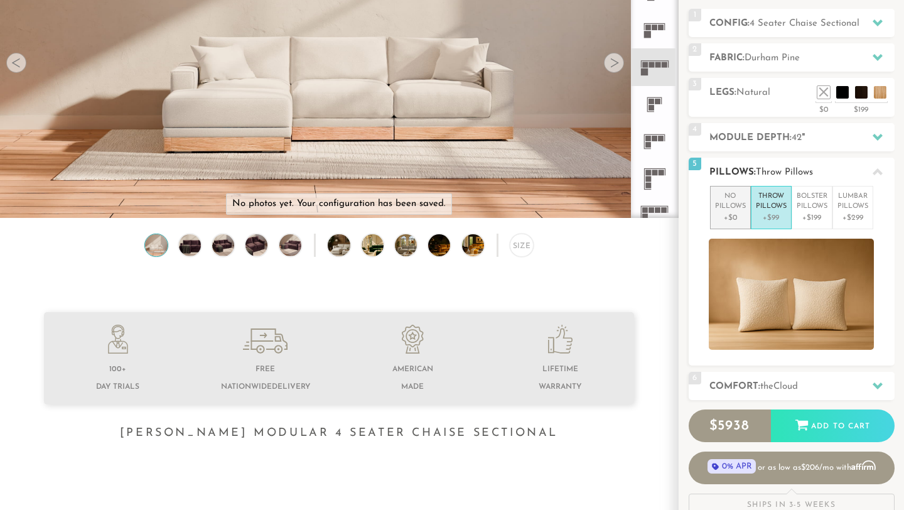
click at [735, 205] on p "No Pillows" at bounding box center [730, 201] width 31 height 21
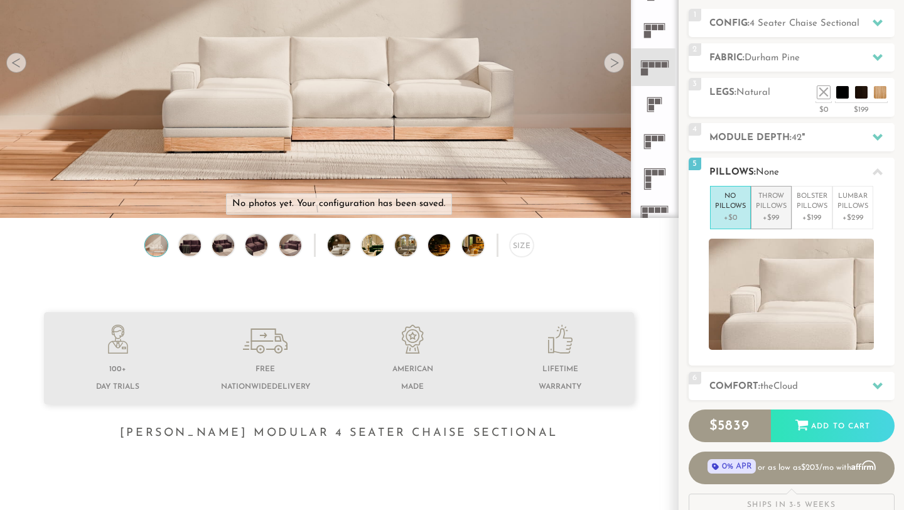
click at [768, 202] on p "Throw Pillows" at bounding box center [771, 201] width 31 height 21
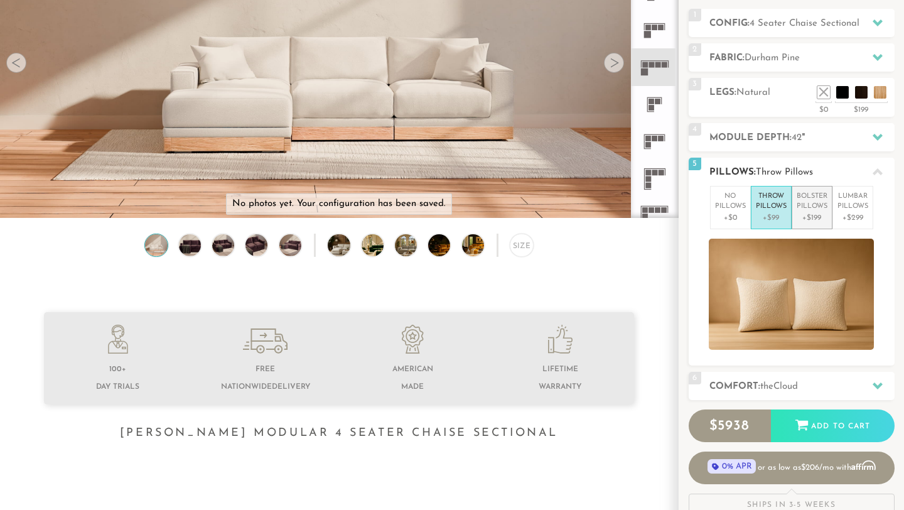
click at [816, 196] on p "Bolster Pillows" at bounding box center [812, 201] width 31 height 21
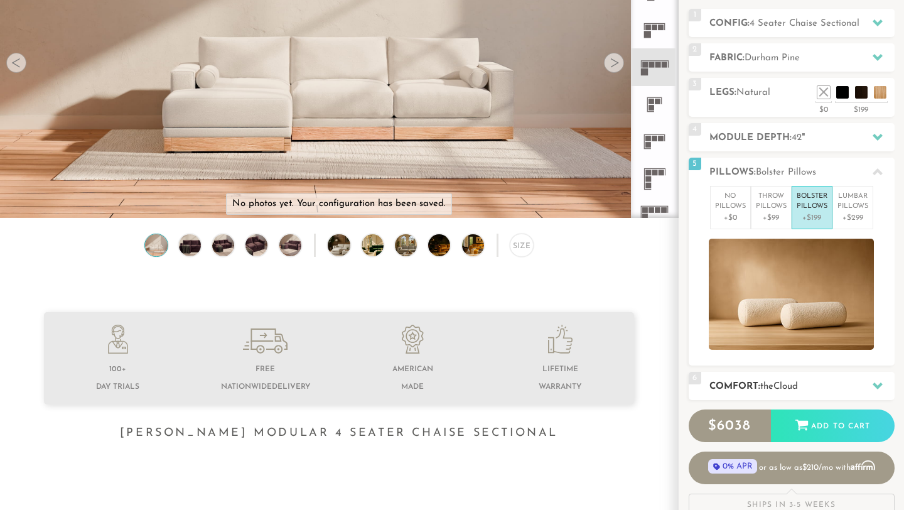
click at [795, 387] on span "Cloud" at bounding box center [785, 386] width 24 height 9
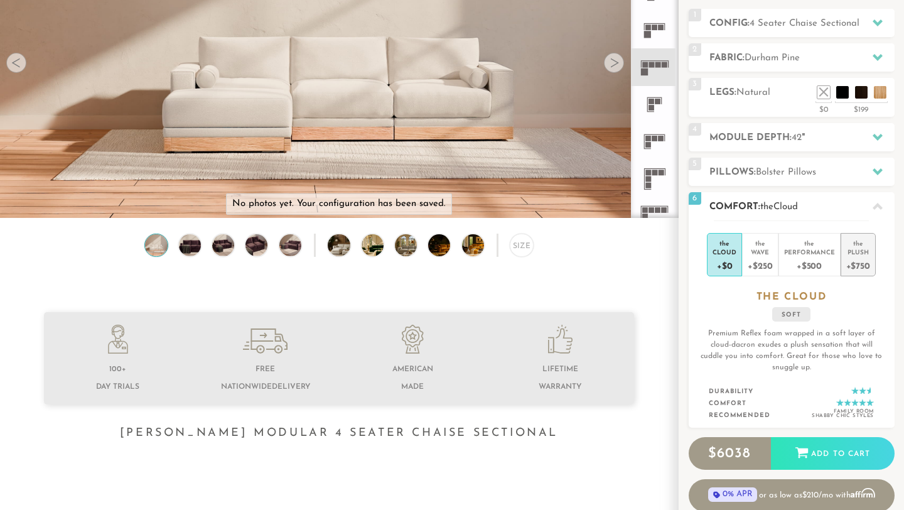
click at [858, 258] on div "+$750" at bounding box center [858, 265] width 24 height 18
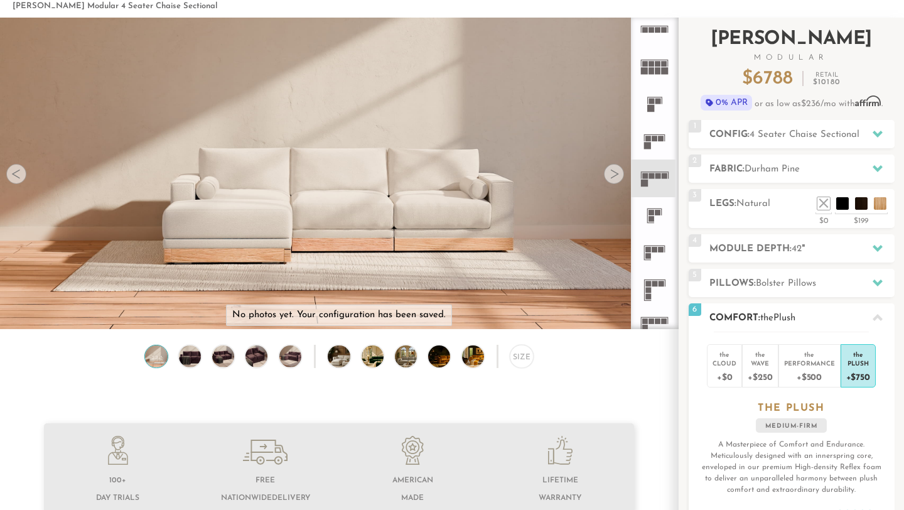
scroll to position [0, 0]
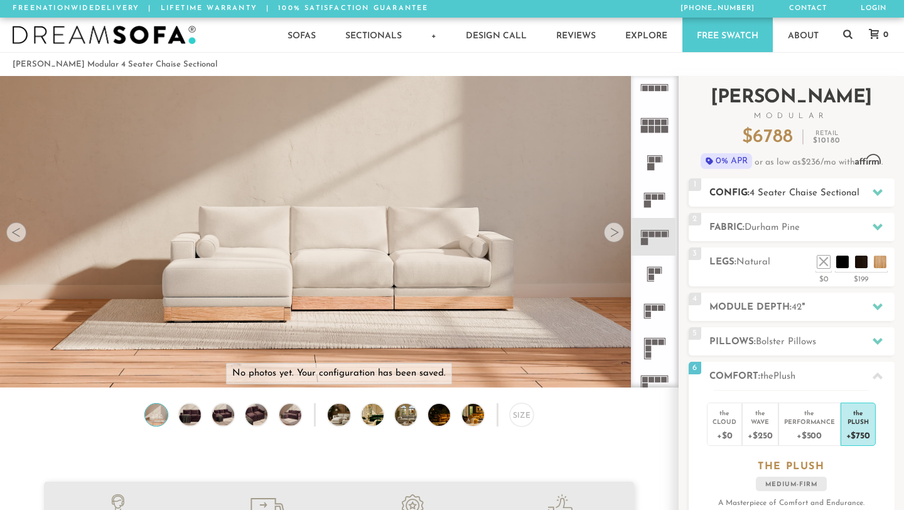
click at [783, 191] on span "4 Seater Chaise Sectional" at bounding box center [805, 192] width 110 height 9
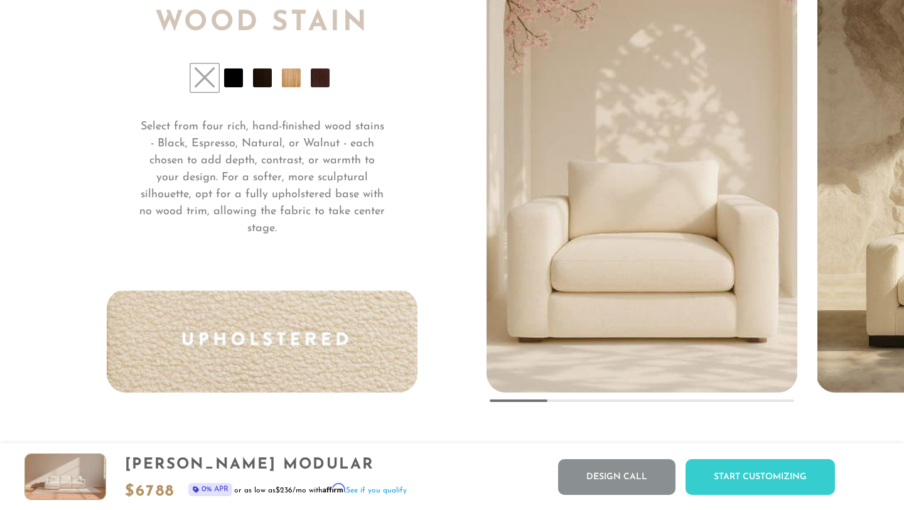
scroll to position [9282, 0]
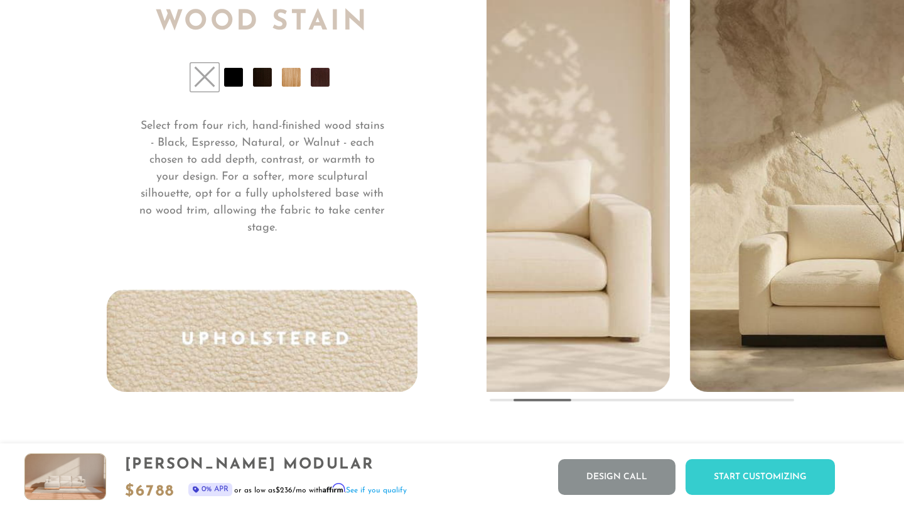
click at [592, 347] on img "1 / 5" at bounding box center [514, 122] width 385 height 539
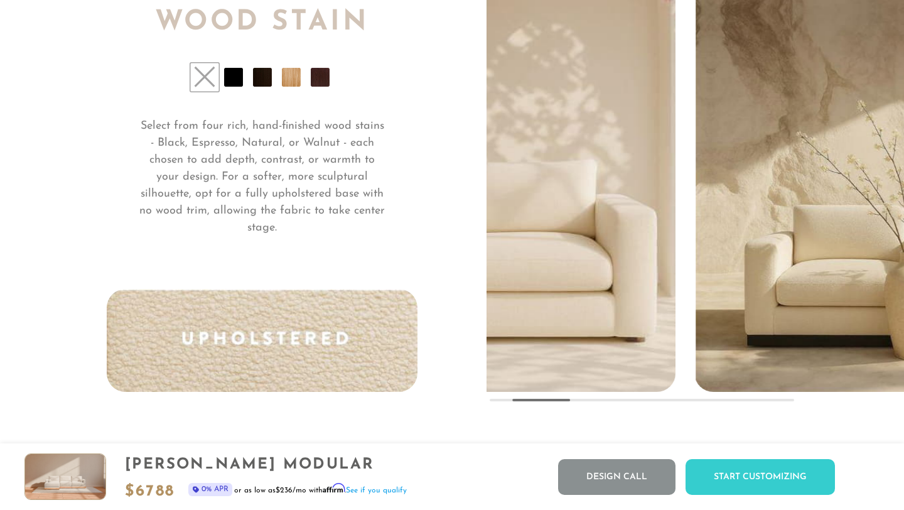
click at [201, 387] on div "Pick Your Wood Stain Select from four rich, hand-finished wood stains - Black, …" at bounding box center [452, 178] width 691 height 428
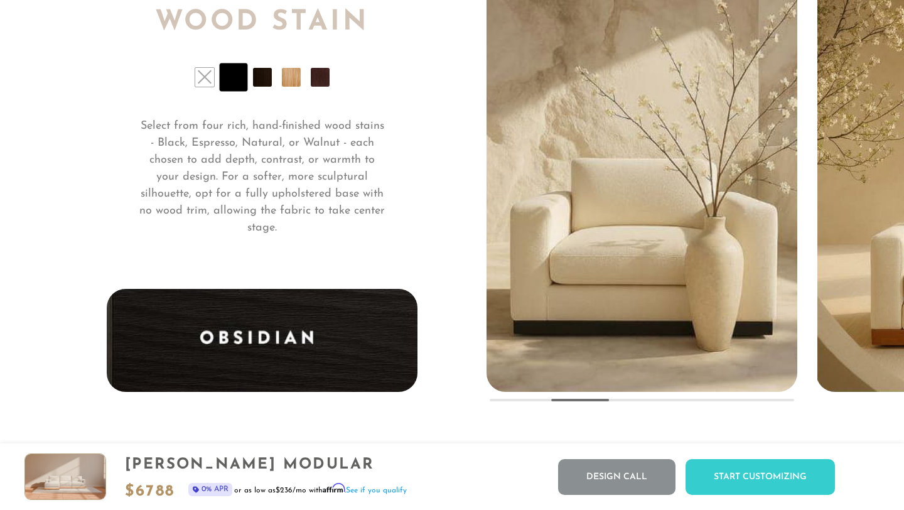
click at [263, 81] on li at bounding box center [262, 77] width 19 height 19
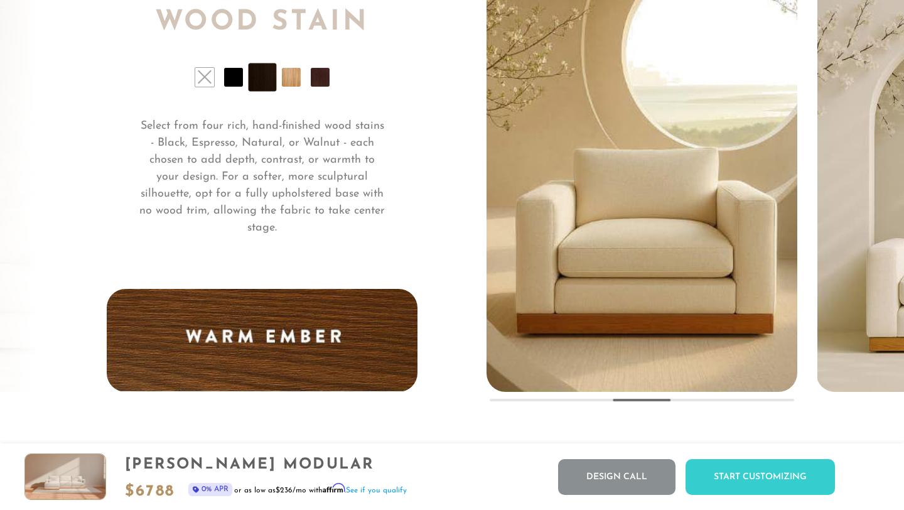
click at [293, 82] on li at bounding box center [291, 77] width 19 height 19
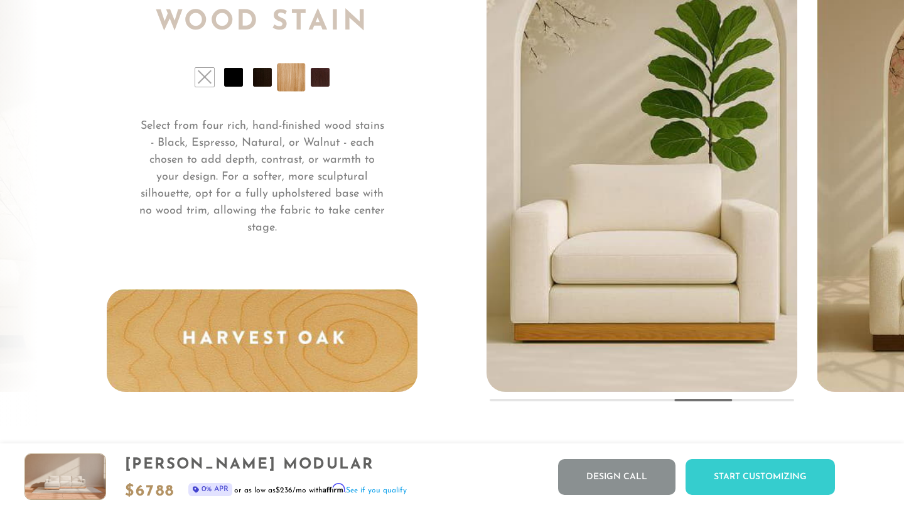
click at [319, 82] on li at bounding box center [320, 77] width 19 height 19
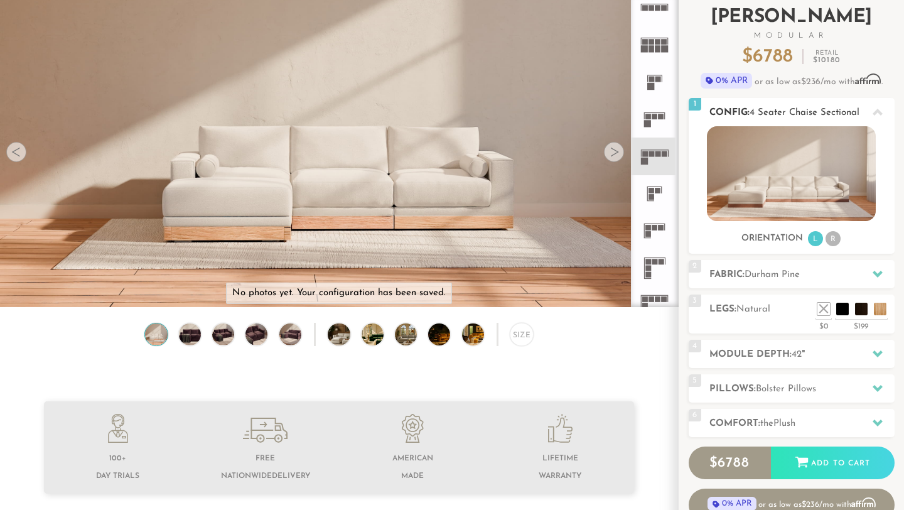
scroll to position [97, 0]
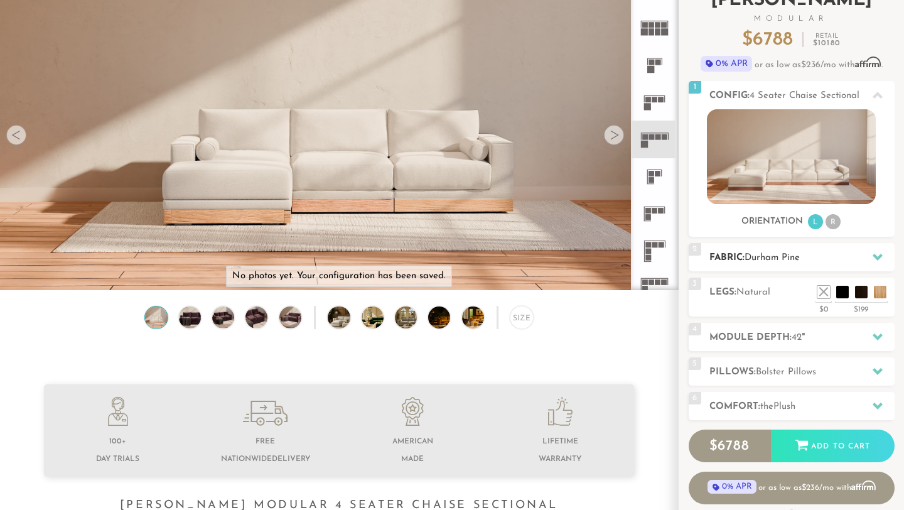
click at [794, 259] on span "Durham Pine" at bounding box center [772, 257] width 55 height 9
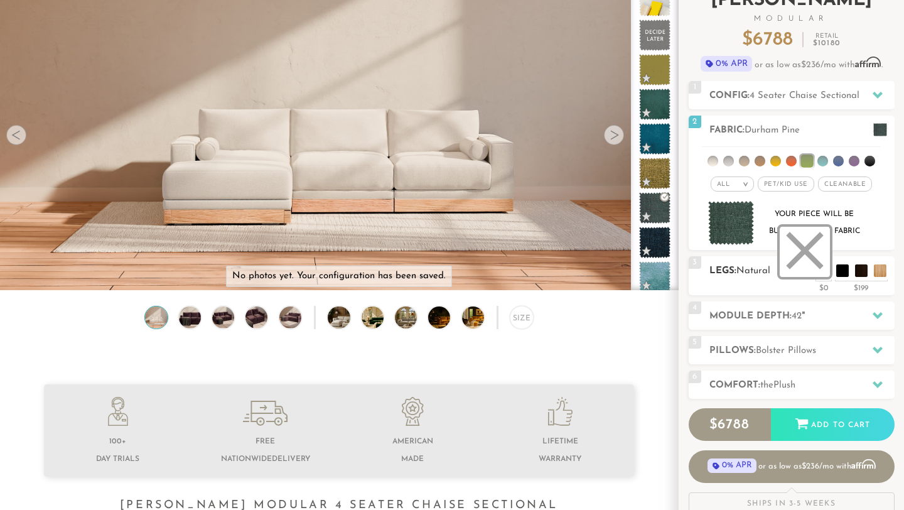
click at [827, 274] on li at bounding box center [805, 252] width 50 height 50
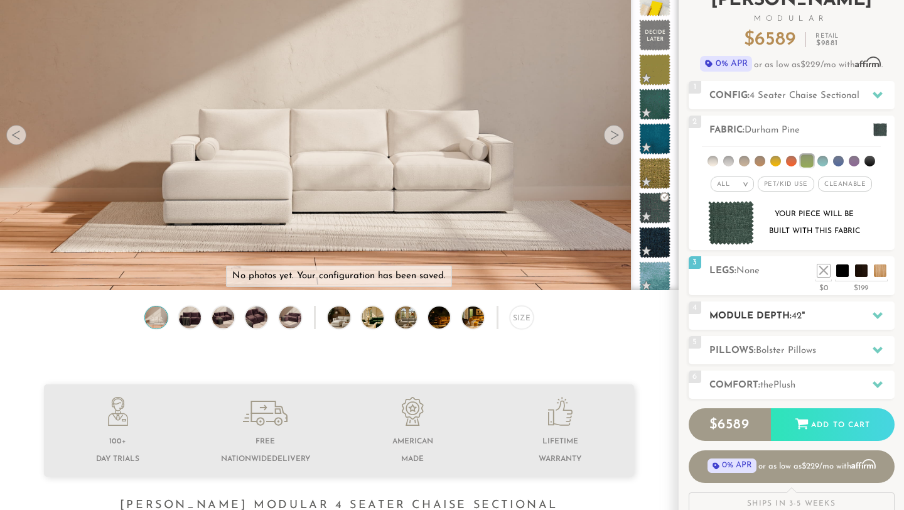
click at [758, 310] on h2 "Module Depth: 42 "" at bounding box center [801, 316] width 185 height 14
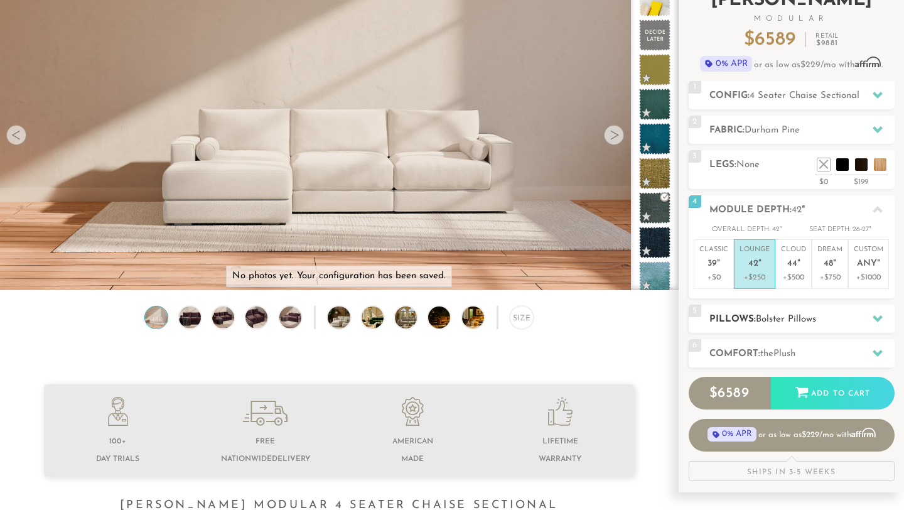
click at [759, 321] on span "Bolster Pillows" at bounding box center [786, 319] width 60 height 9
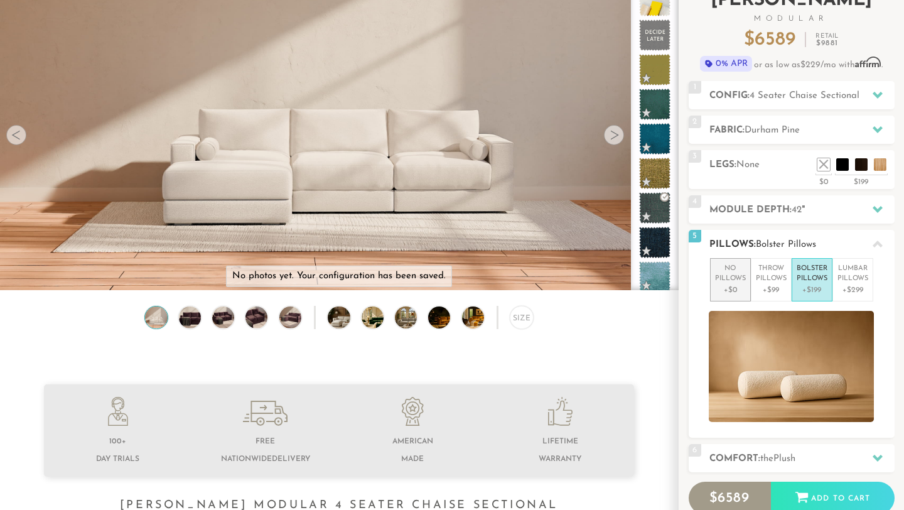
click at [731, 284] on p "+$0" at bounding box center [730, 289] width 31 height 11
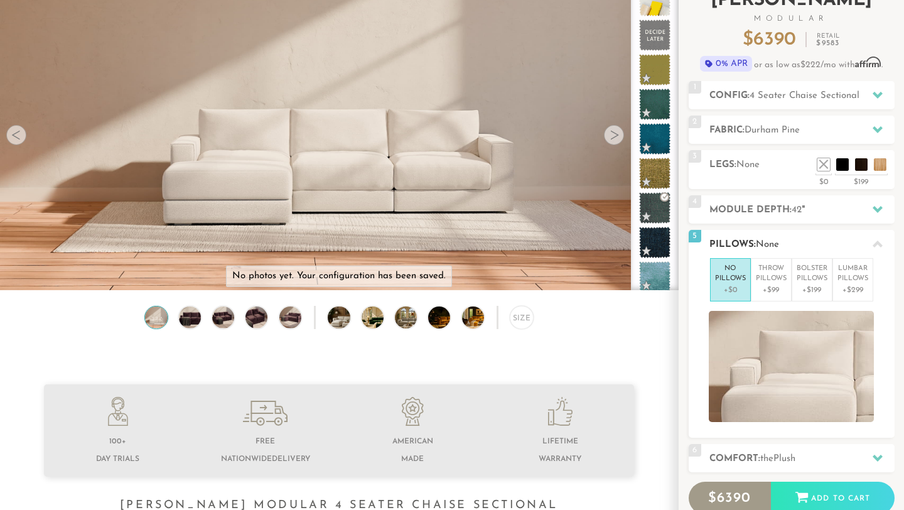
click at [692, 238] on span "5" at bounding box center [695, 236] width 13 height 13
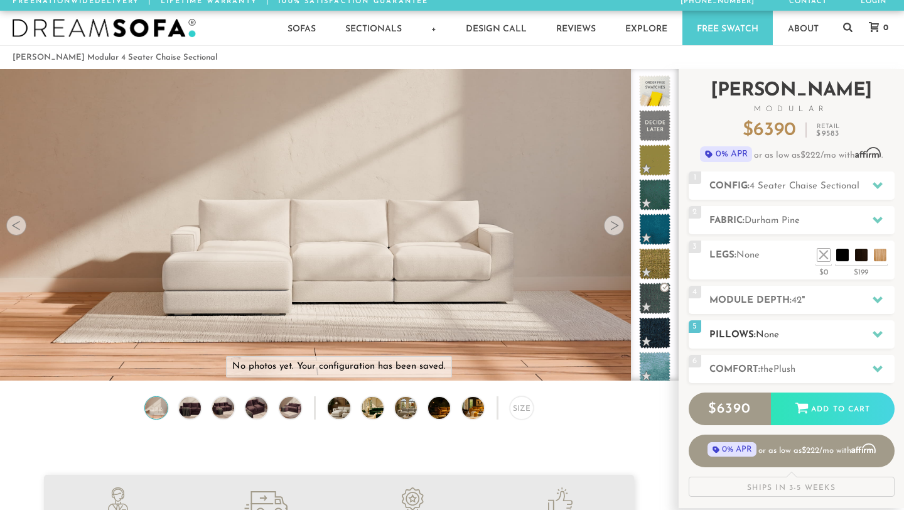
scroll to position [0, 0]
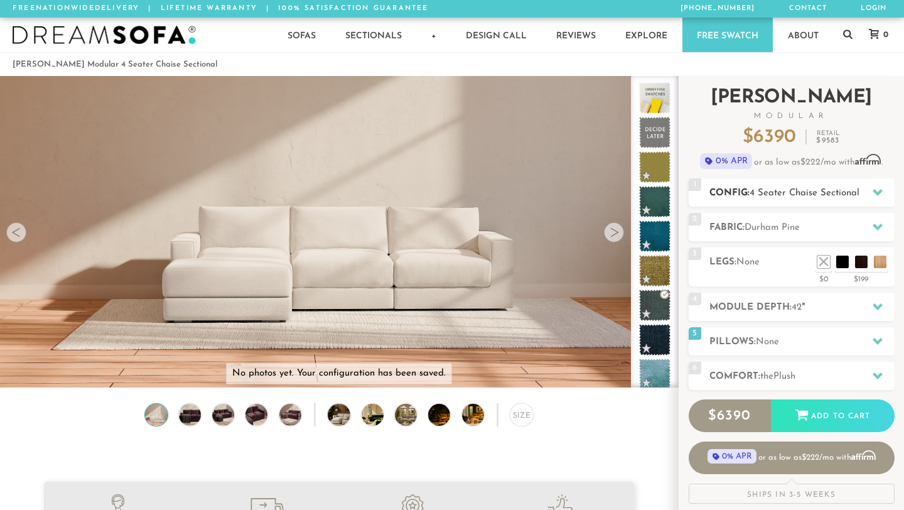
click at [719, 189] on h2 "Config: 4 Seater Chaise Sectional" at bounding box center [801, 193] width 185 height 14
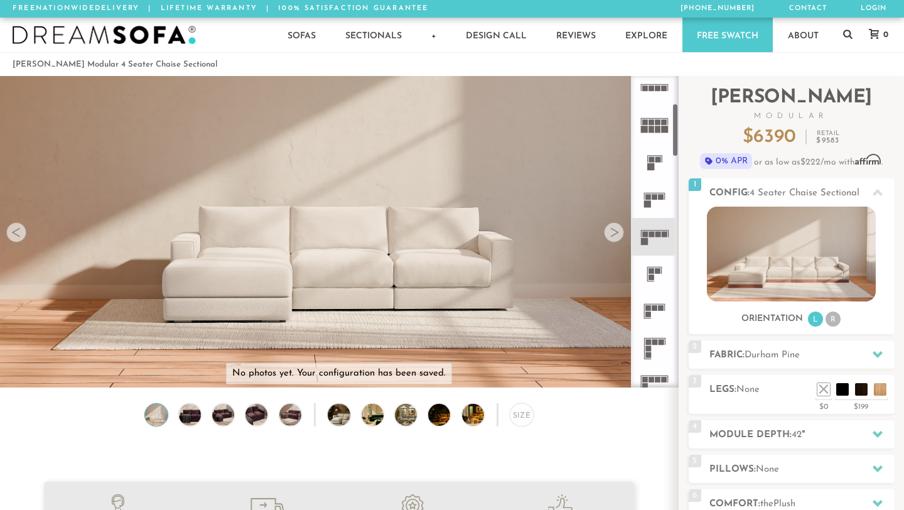
click at [652, 199] on rect at bounding box center [655, 197] width 6 height 6
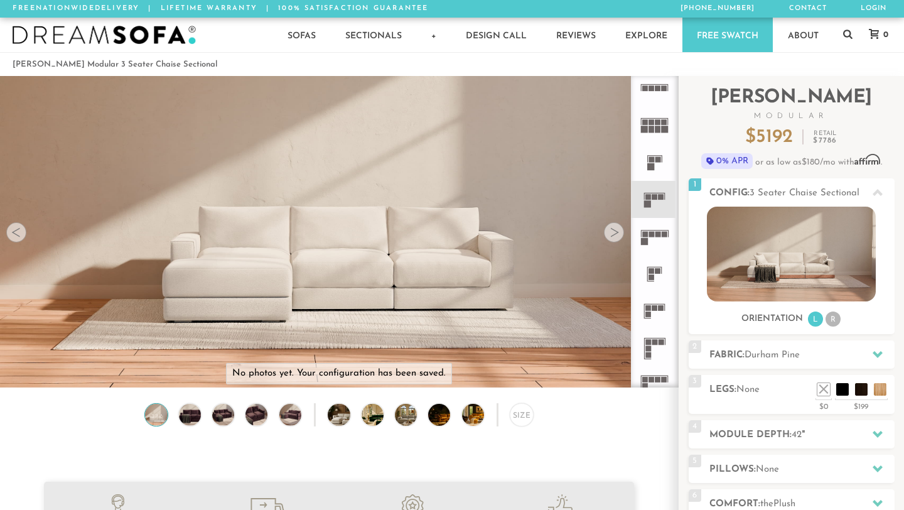
click at [650, 168] on rect at bounding box center [650, 166] width 7 height 7
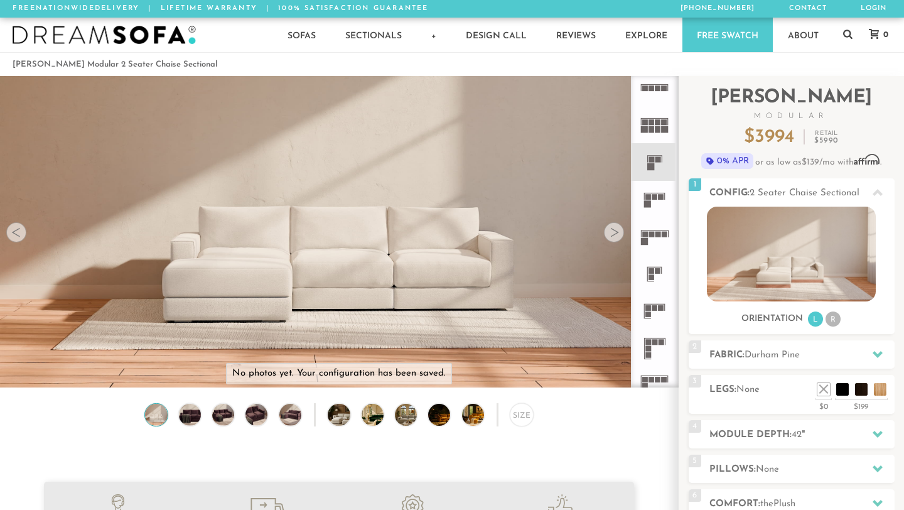
click at [646, 130] on rect at bounding box center [644, 129] width 7 height 7
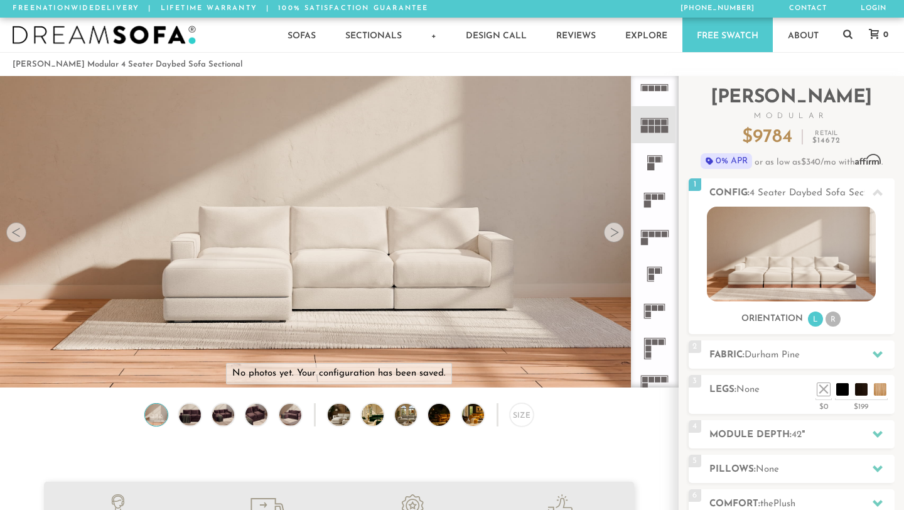
click at [647, 90] on rect at bounding box center [645, 88] width 6 height 6
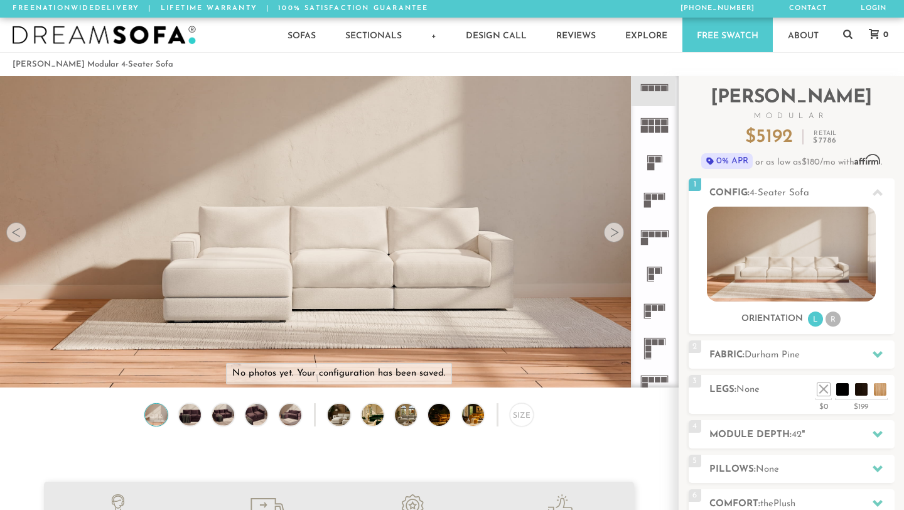
click at [654, 135] on icon at bounding box center [654, 124] width 37 height 37
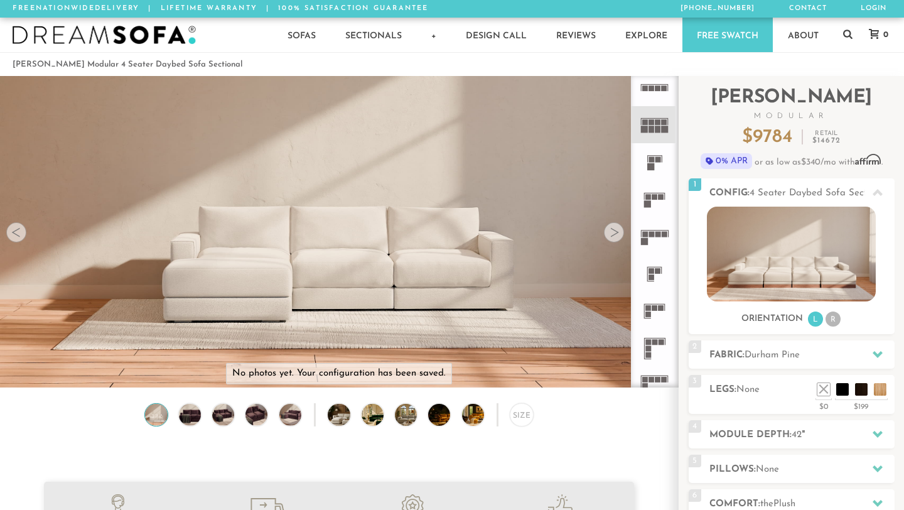
click at [657, 166] on icon at bounding box center [654, 161] width 37 height 37
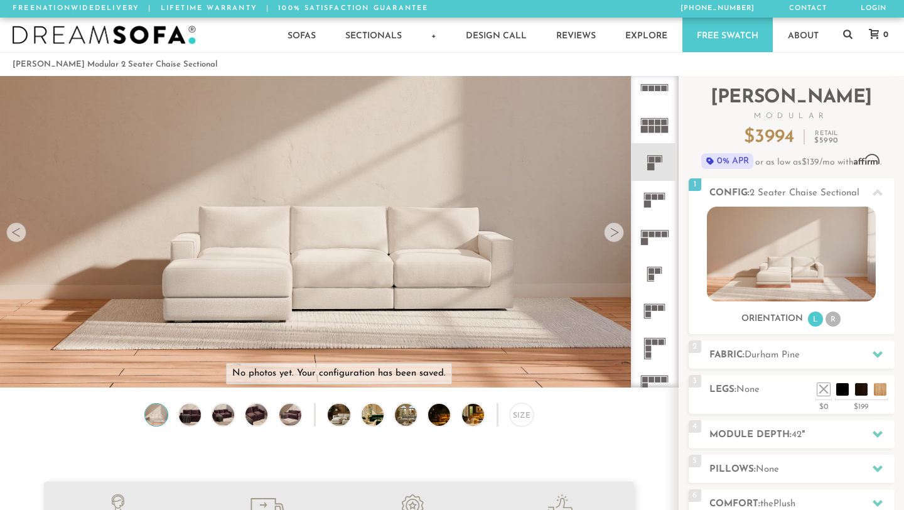
click at [657, 203] on icon at bounding box center [654, 199] width 37 height 37
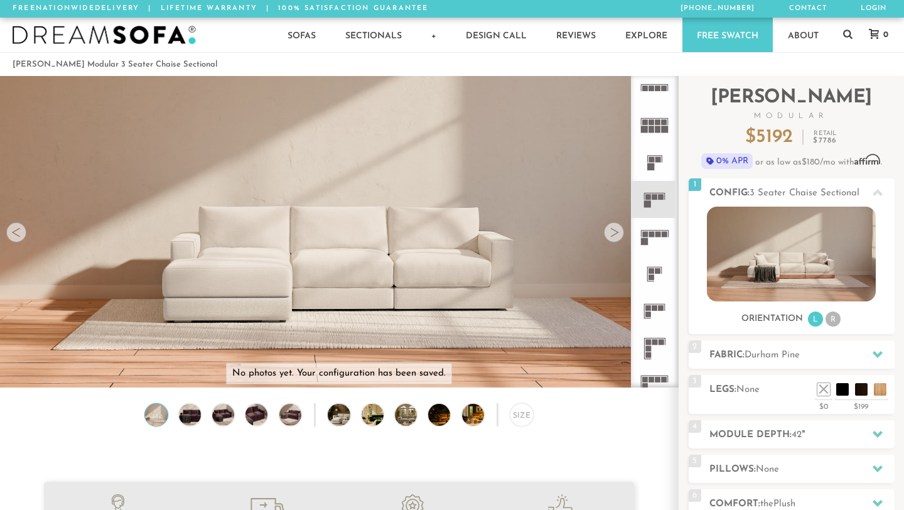
click at [656, 234] on rect at bounding box center [658, 235] width 6 height 6
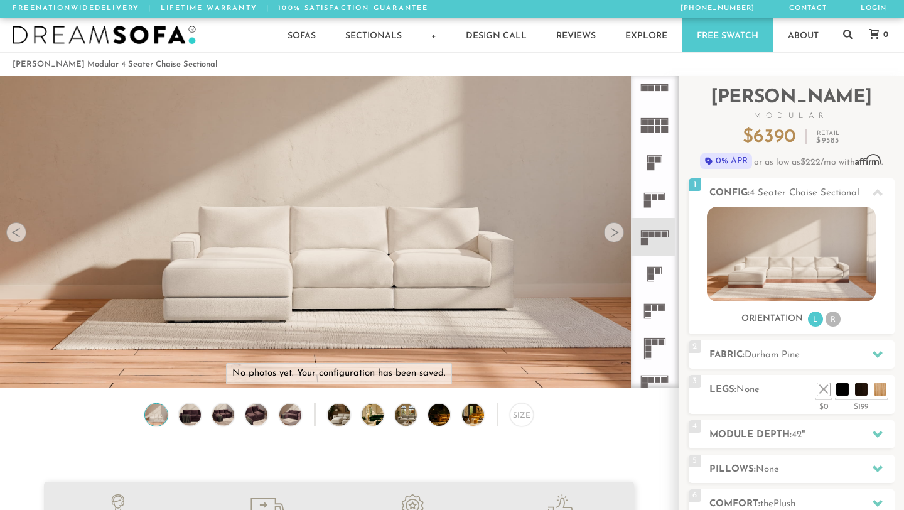
click at [654, 196] on rect at bounding box center [655, 197] width 6 height 6
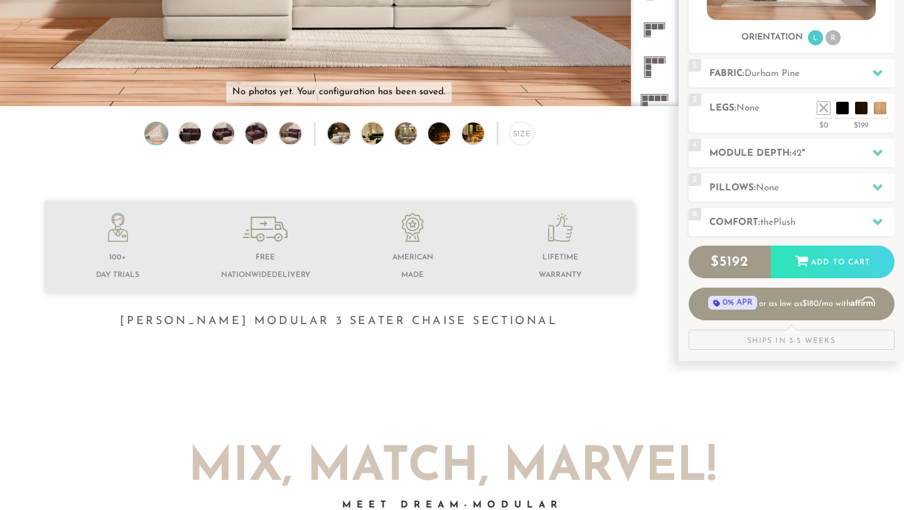
scroll to position [282, 0]
click at [785, 193] on h2 "Pillows: None" at bounding box center [801, 187] width 185 height 14
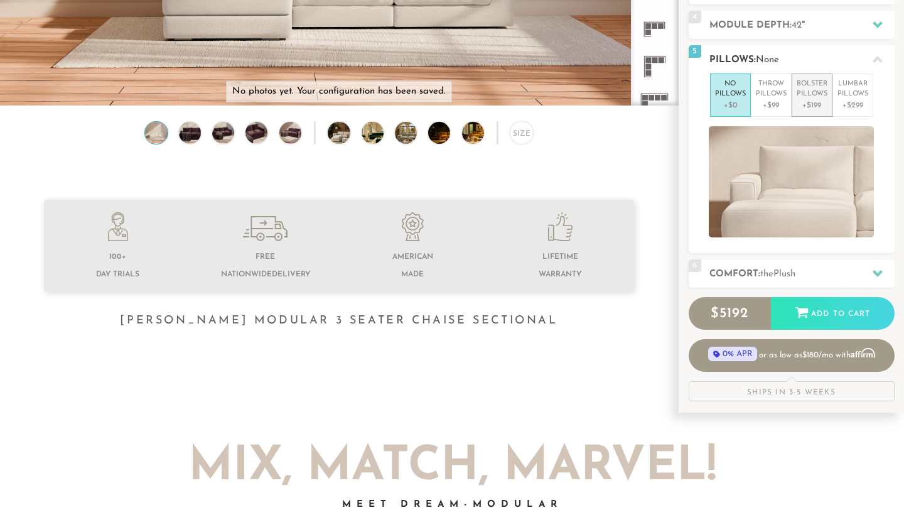
click at [812, 104] on p "+$199" at bounding box center [812, 105] width 31 height 11
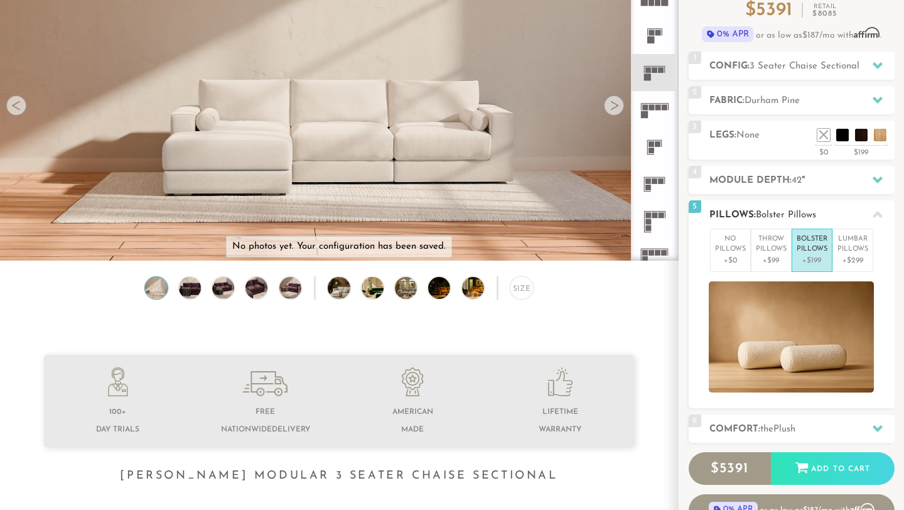
scroll to position [0, 0]
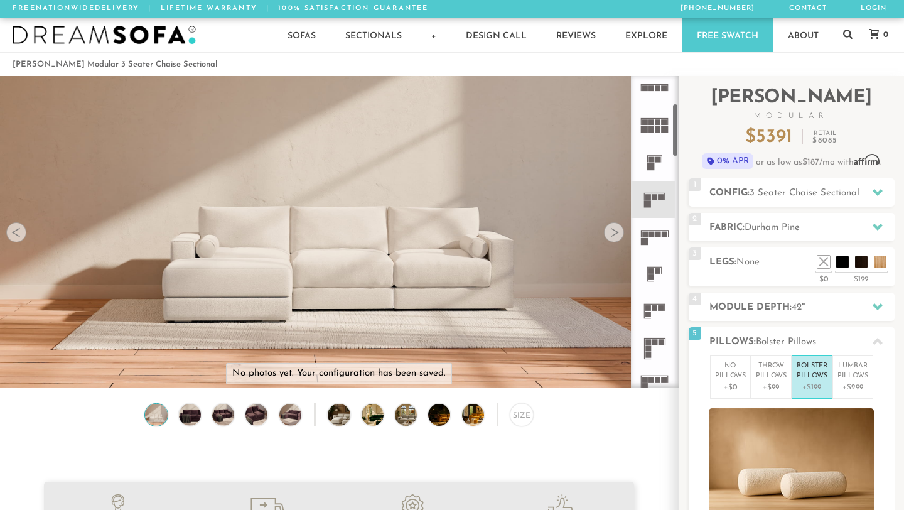
click at [615, 239] on div at bounding box center [614, 232] width 20 height 20
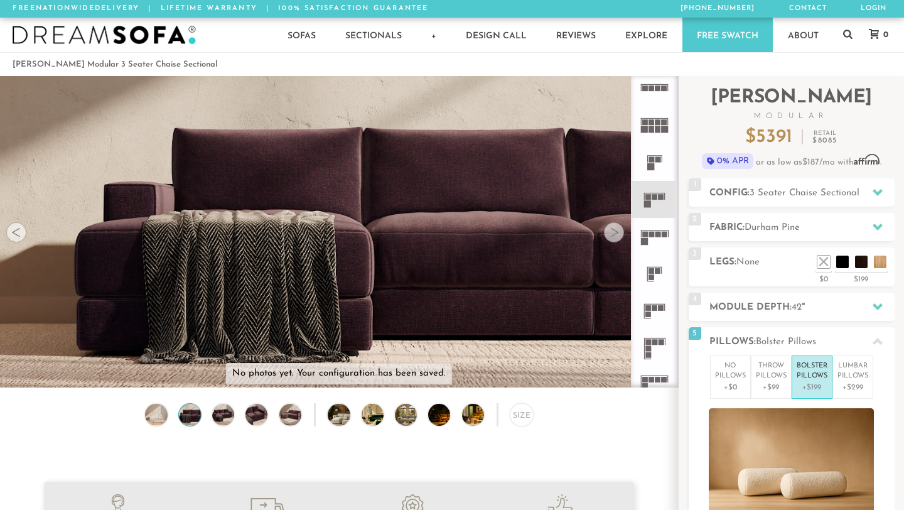
click at [615, 239] on div at bounding box center [614, 232] width 20 height 20
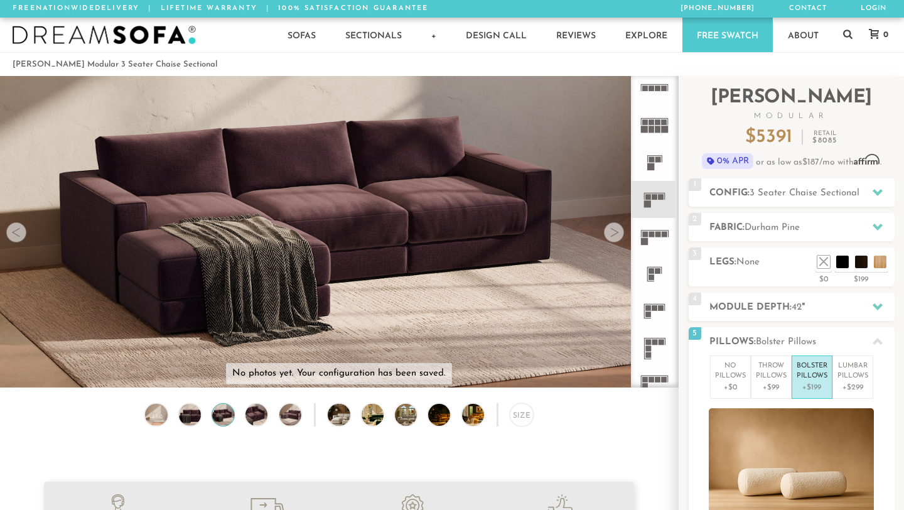
click at [615, 239] on div at bounding box center [614, 232] width 20 height 20
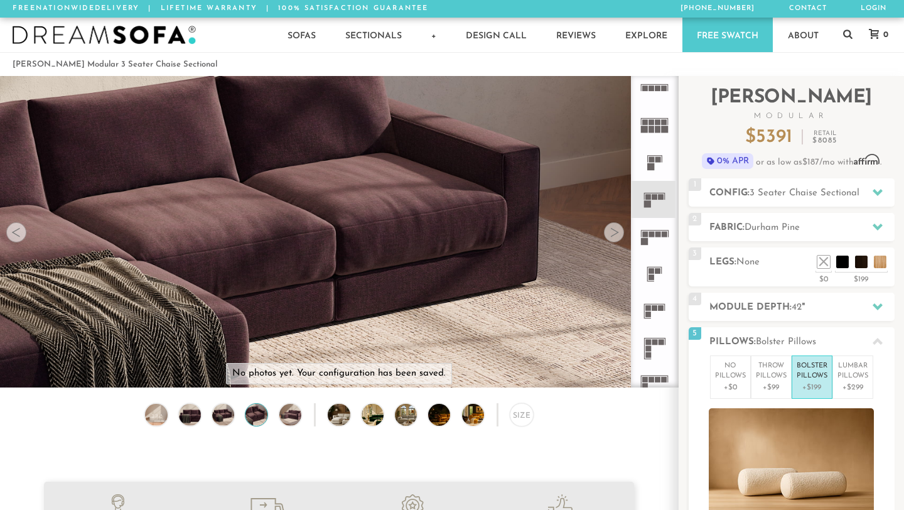
click at [615, 239] on div at bounding box center [614, 232] width 20 height 20
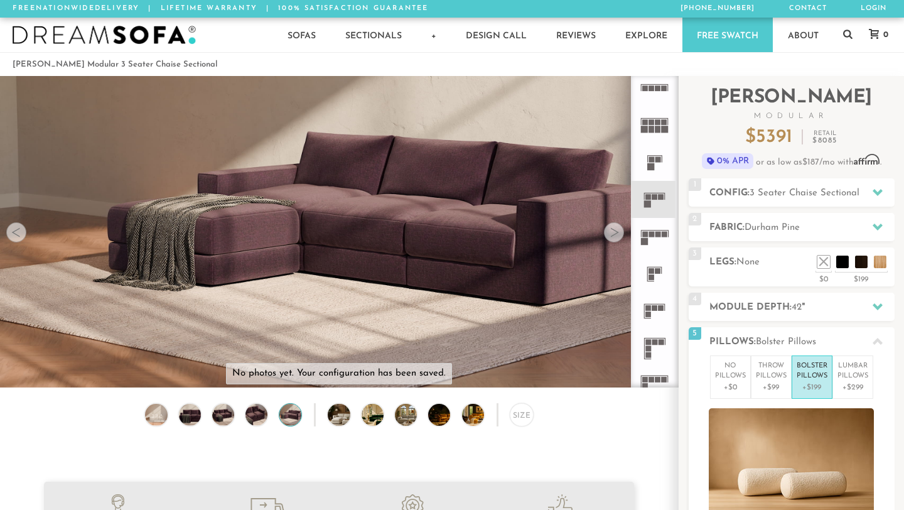
click at [615, 239] on div at bounding box center [614, 232] width 20 height 20
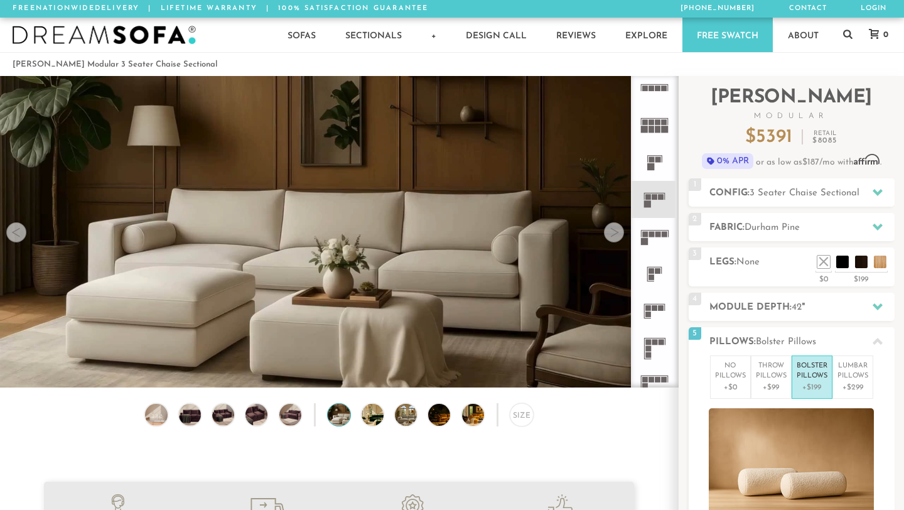
click at [394, 245] on video at bounding box center [339, 213] width 678 height 382
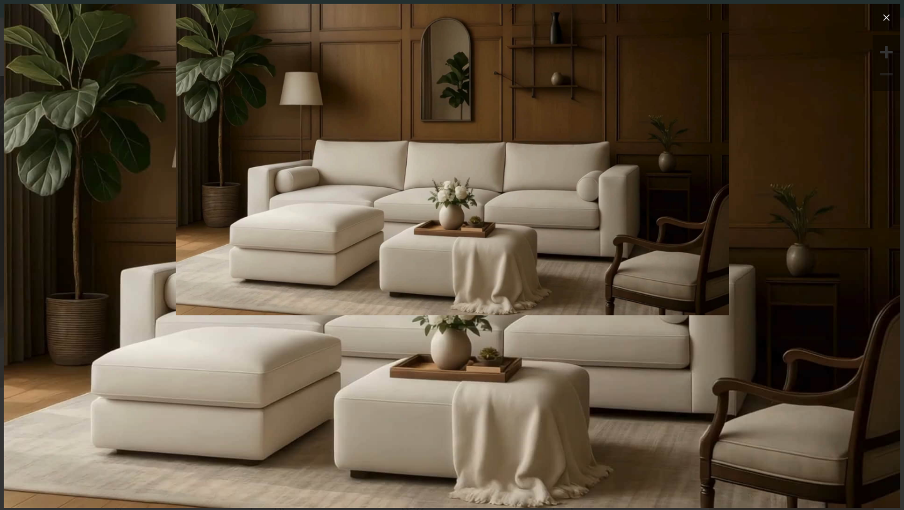
click at [885, 18] on icon at bounding box center [886, 17] width 15 height 15
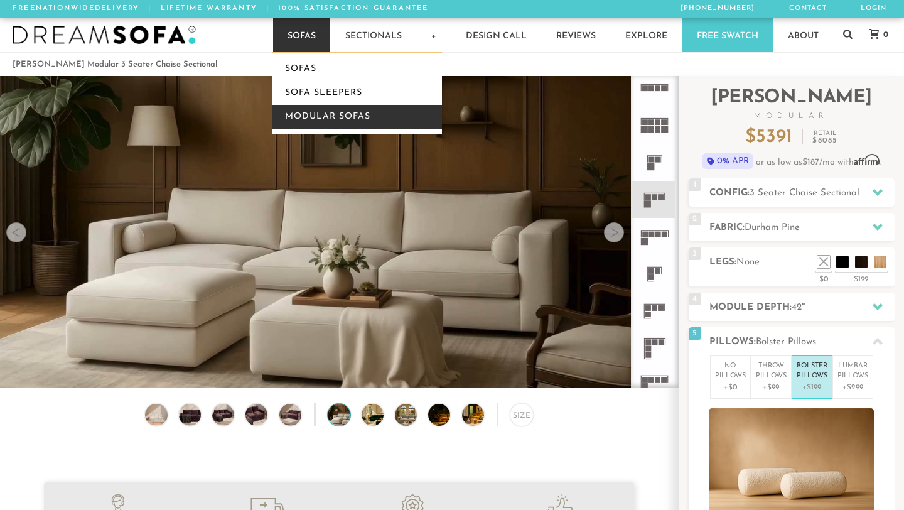
click at [301, 118] on link "Modular Sofas" at bounding box center [357, 117] width 170 height 24
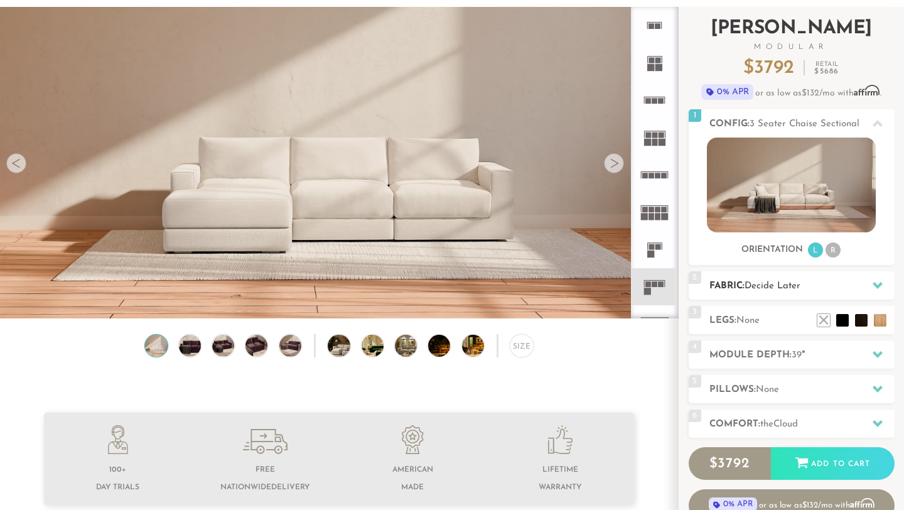
scroll to position [81, 0]
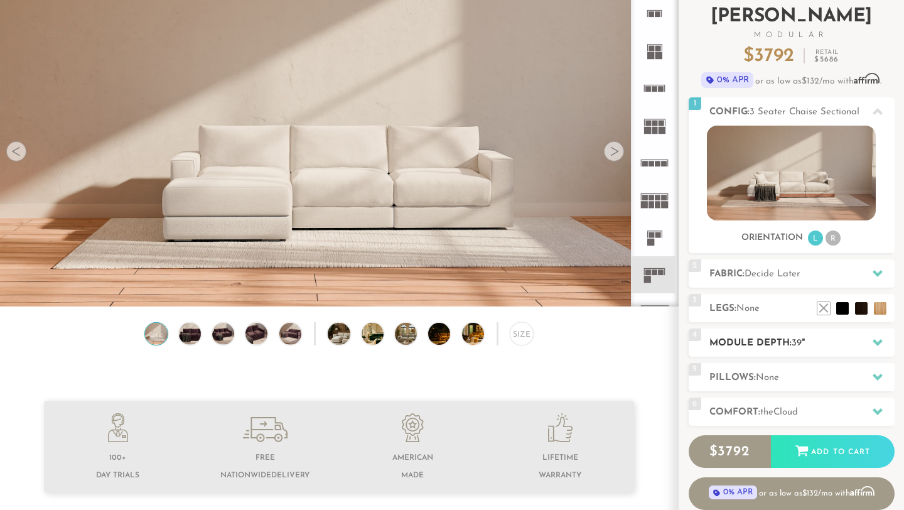
click at [772, 336] on h2 "Module Depth: 39 "" at bounding box center [801, 343] width 185 height 14
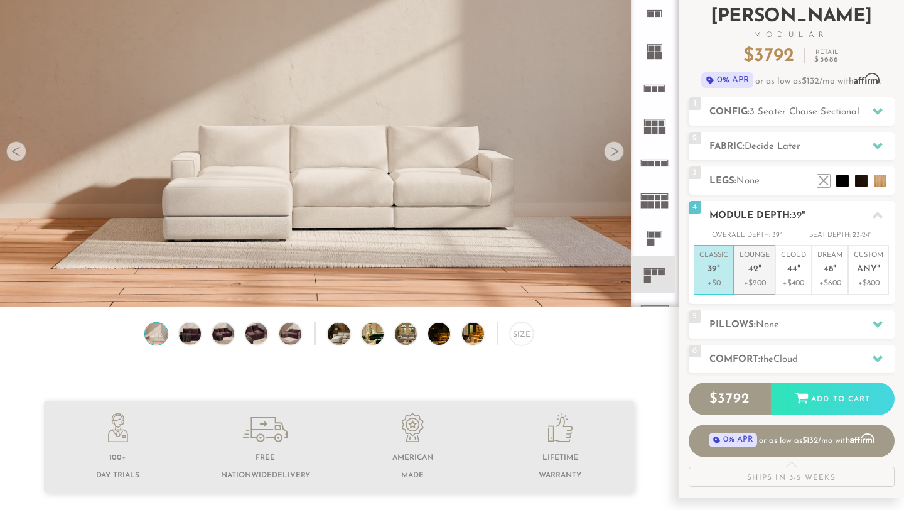
click at [763, 277] on p "+$200" at bounding box center [755, 282] width 30 height 11
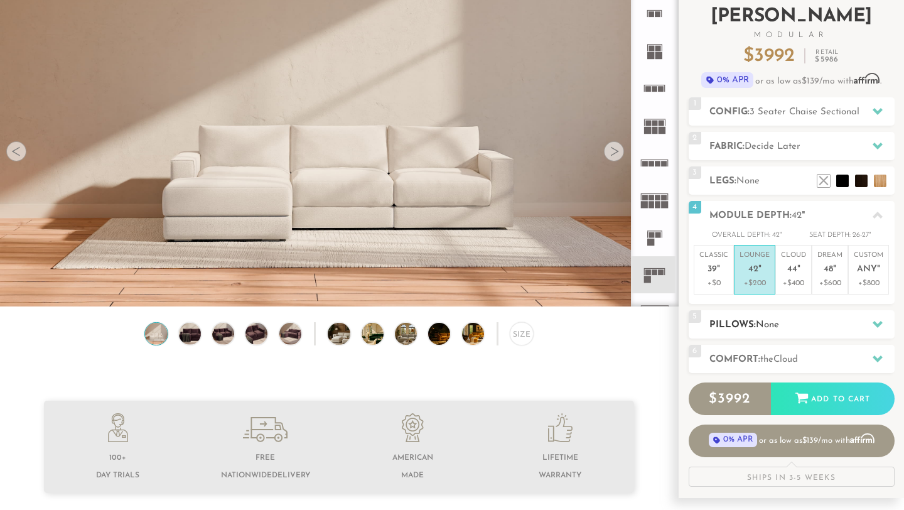
click at [789, 329] on h2 "Pillows: None" at bounding box center [801, 325] width 185 height 14
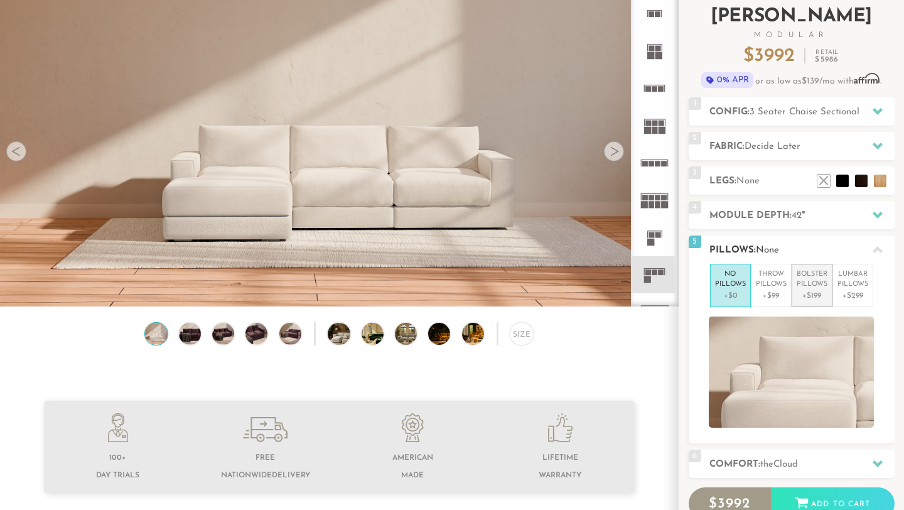
click at [809, 292] on p "+$199" at bounding box center [812, 295] width 31 height 11
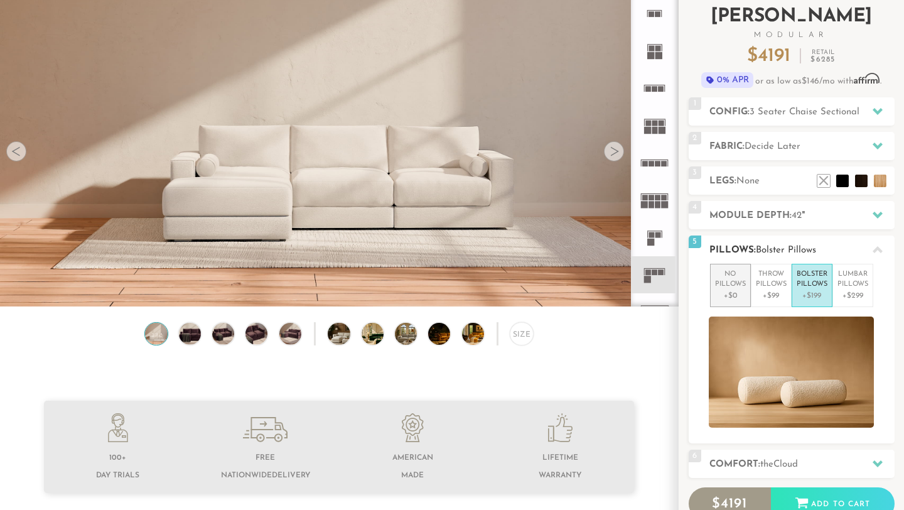
click at [733, 294] on p "+$0" at bounding box center [730, 295] width 31 height 11
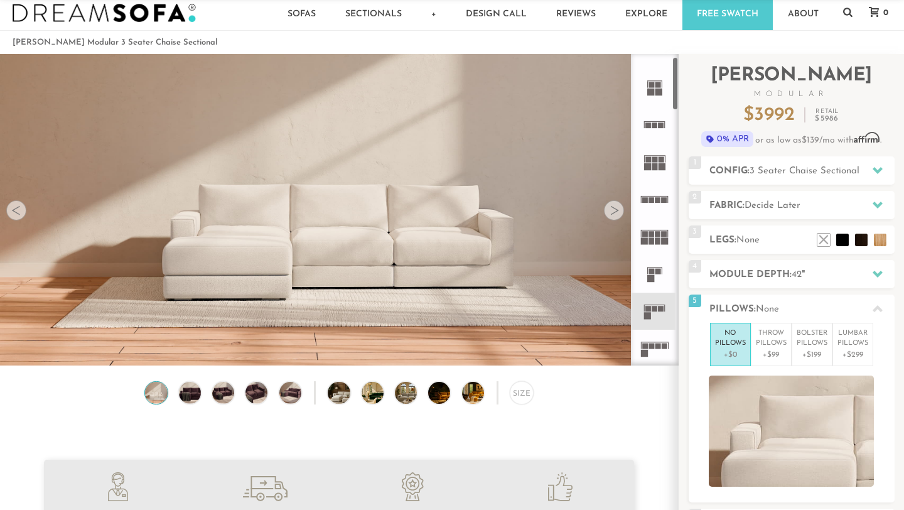
scroll to position [31, 0]
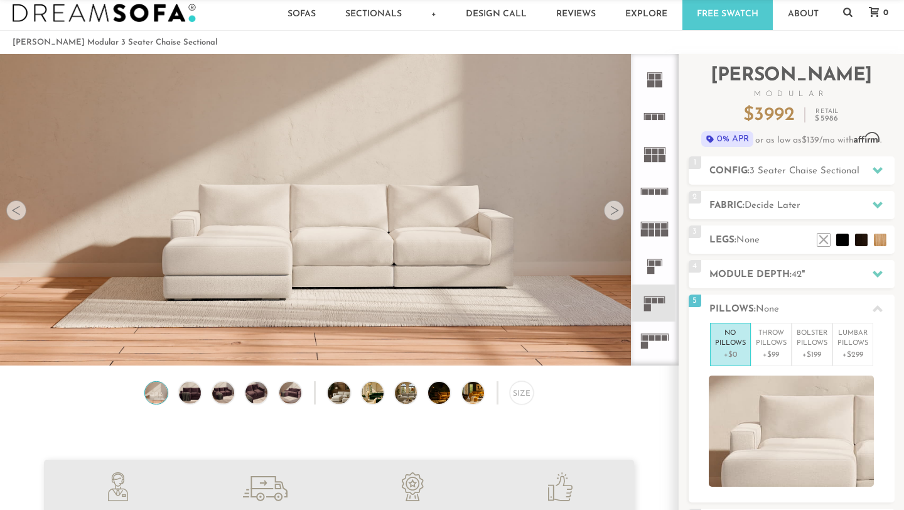
click at [650, 336] on rect at bounding box center [652, 338] width 6 height 6
click at [649, 301] on rect at bounding box center [648, 301] width 6 height 6
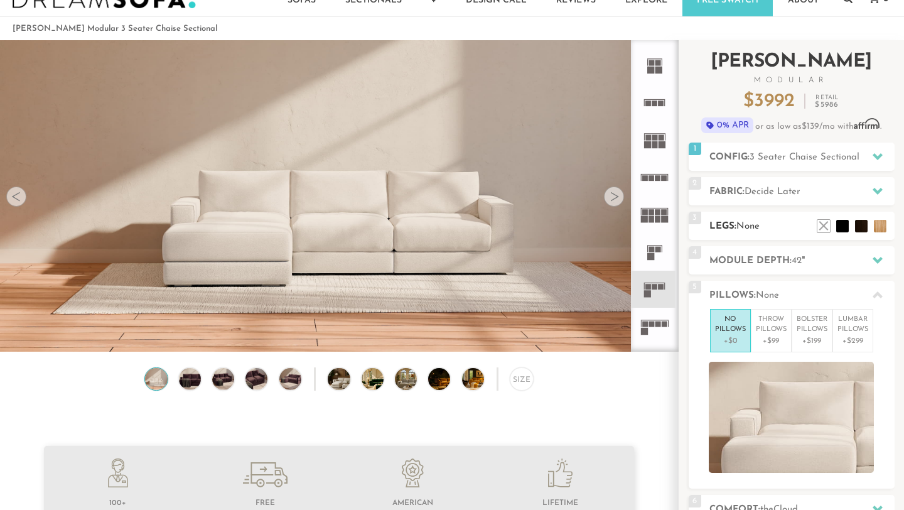
scroll to position [16, 0]
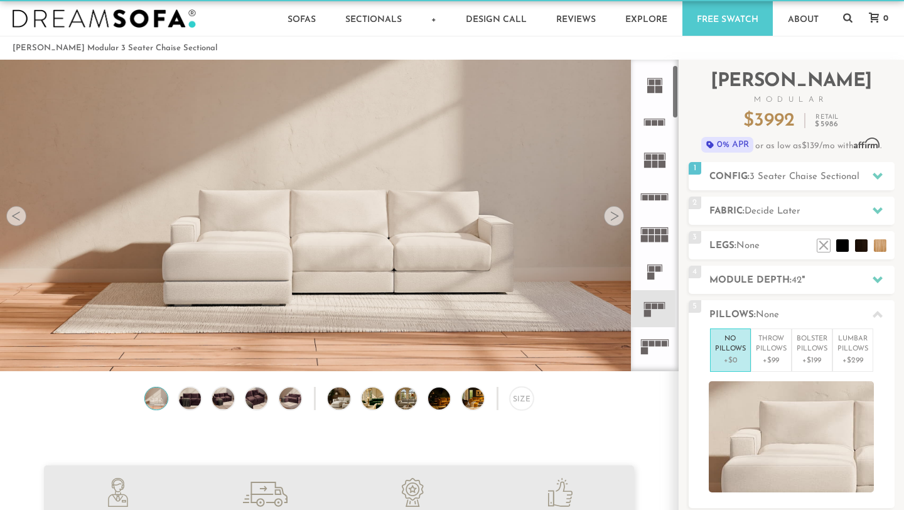
click at [649, 121] on rect at bounding box center [648, 123] width 6 height 6
click at [659, 130] on icon at bounding box center [654, 122] width 37 height 37
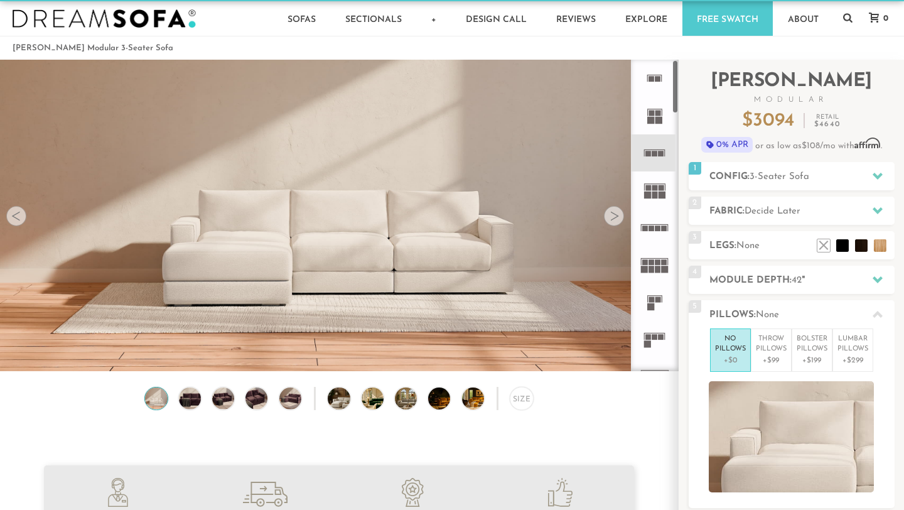
click at [659, 90] on icon at bounding box center [654, 78] width 37 height 37
click at [613, 220] on div at bounding box center [614, 216] width 20 height 20
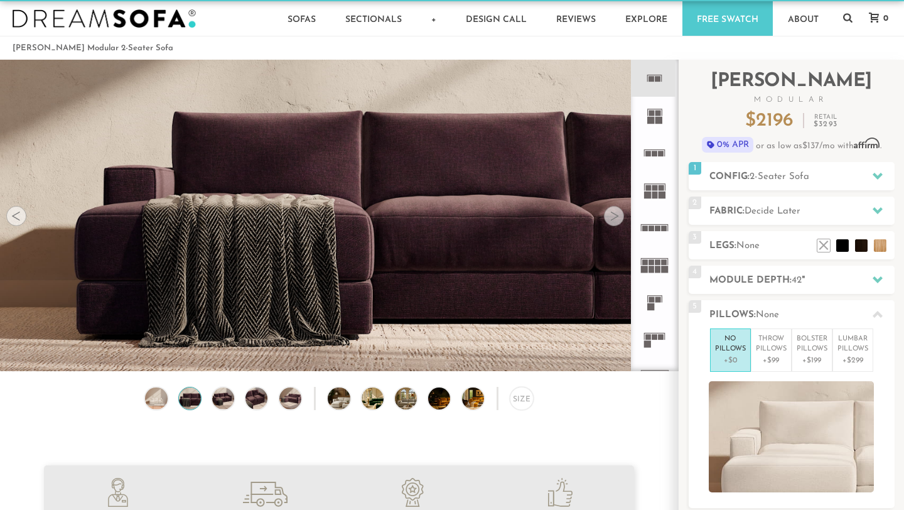
click at [14, 217] on div at bounding box center [16, 216] width 20 height 20
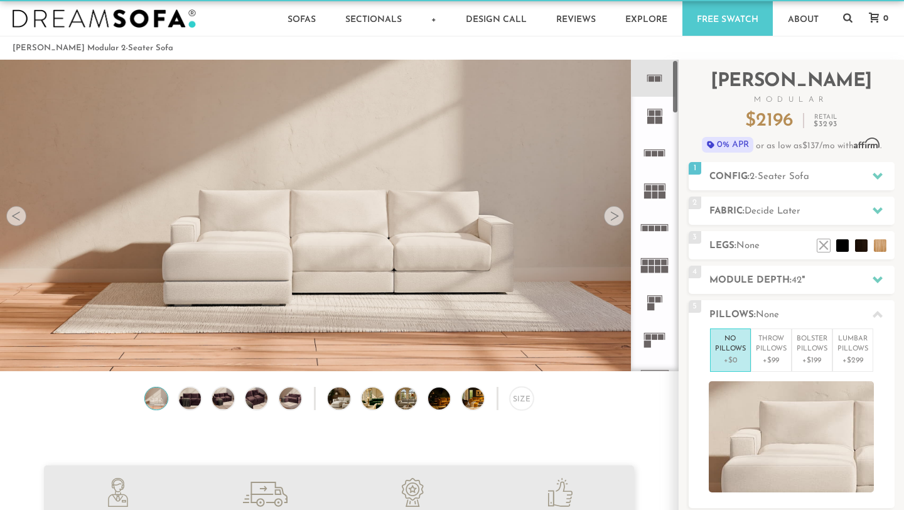
click at [659, 153] on rect at bounding box center [662, 154] width 6 height 6
click at [656, 71] on icon at bounding box center [654, 78] width 37 height 37
click at [798, 182] on h2 "Config: 2-Seater Sofa" at bounding box center [801, 177] width 185 height 14
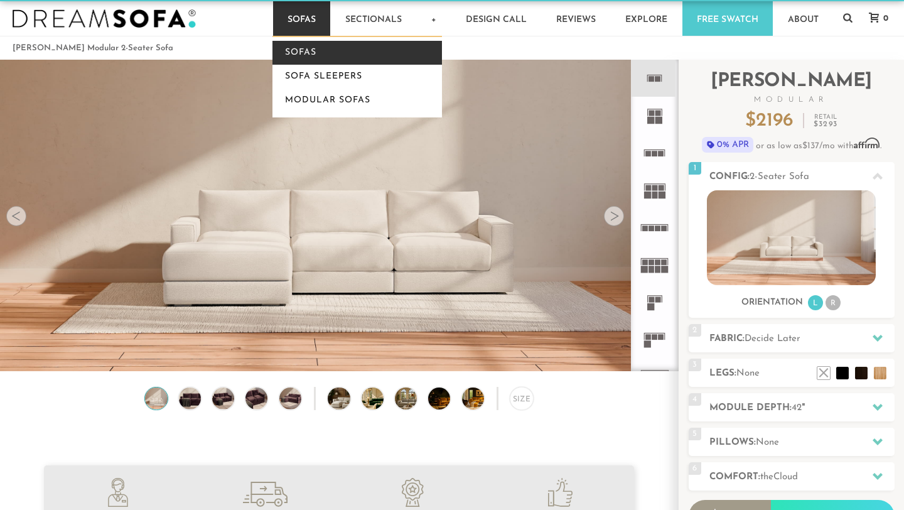
click at [294, 50] on link "Sofas" at bounding box center [357, 53] width 170 height 24
